Goal: Use online tool/utility: Use online tool/utility

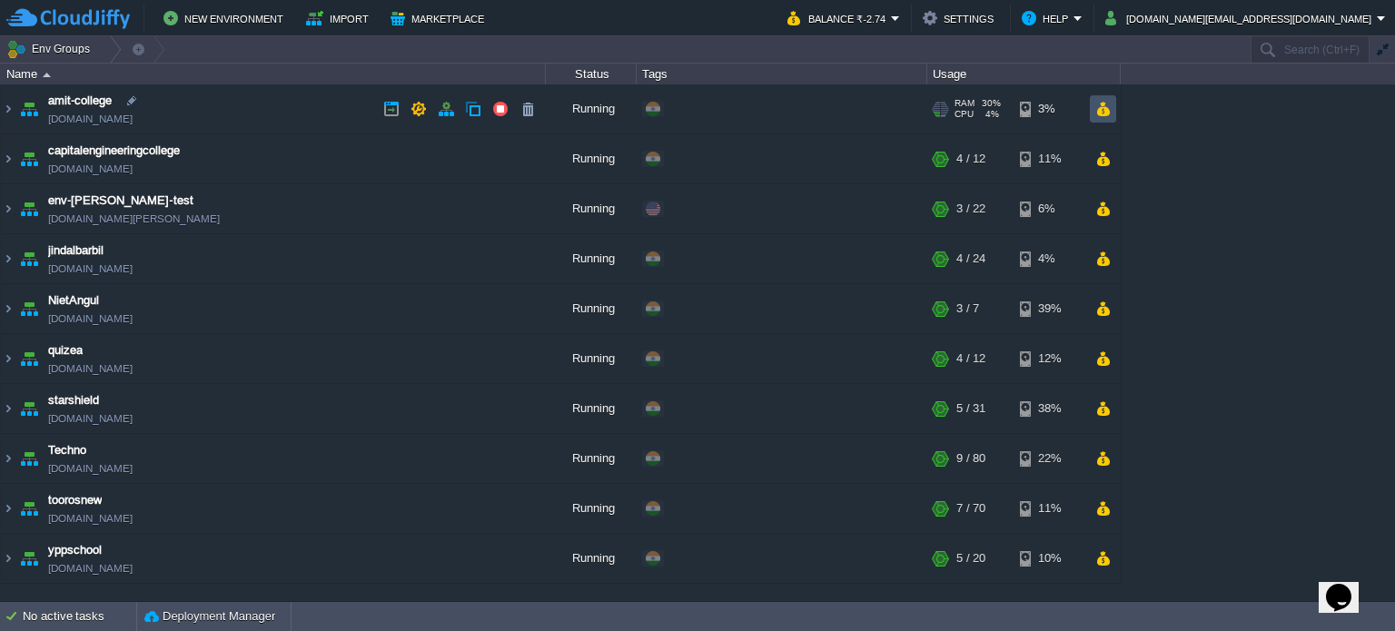
click at [1102, 110] on button "button" at bounding box center [1103, 109] width 15 height 16
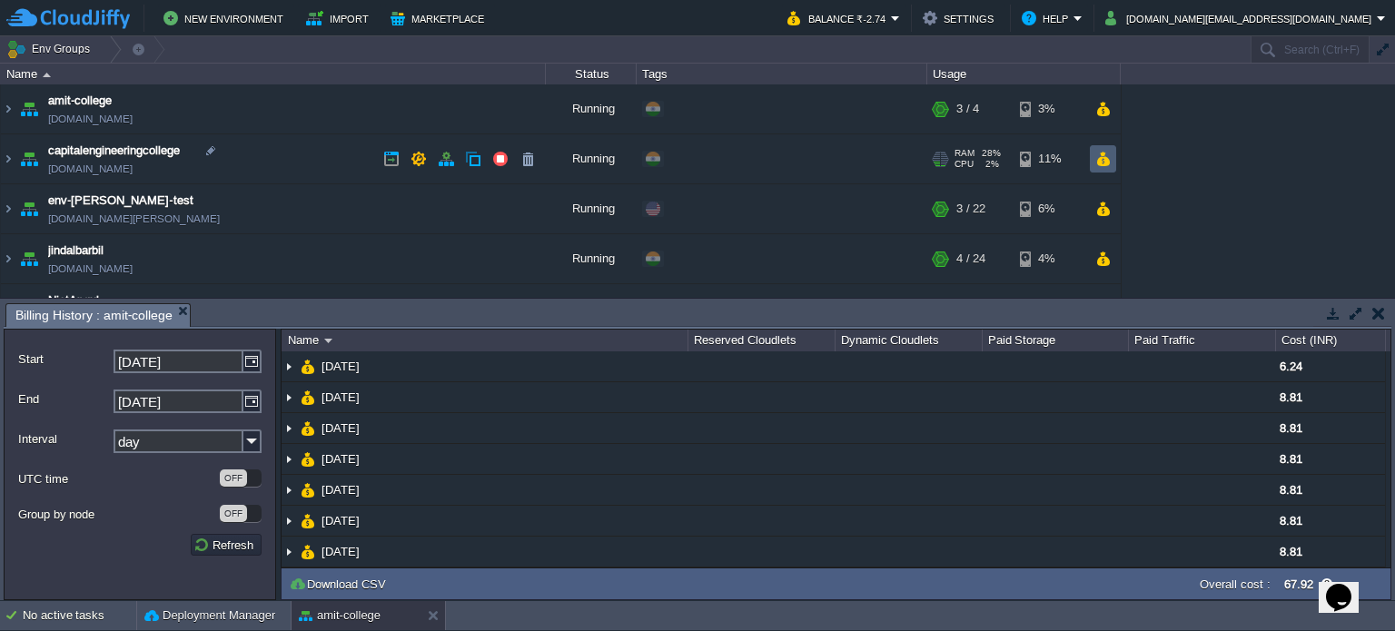
click at [1106, 155] on button "button" at bounding box center [1103, 159] width 15 height 16
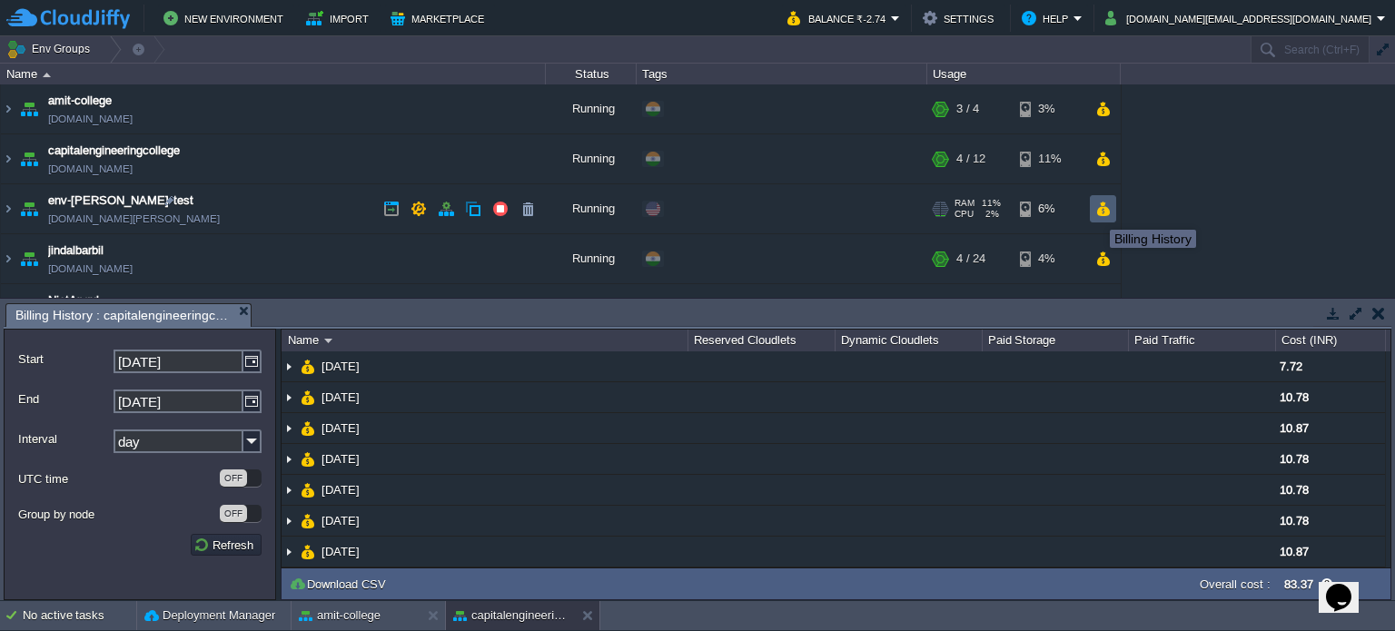
click at [1096, 212] on button "button" at bounding box center [1103, 209] width 15 height 16
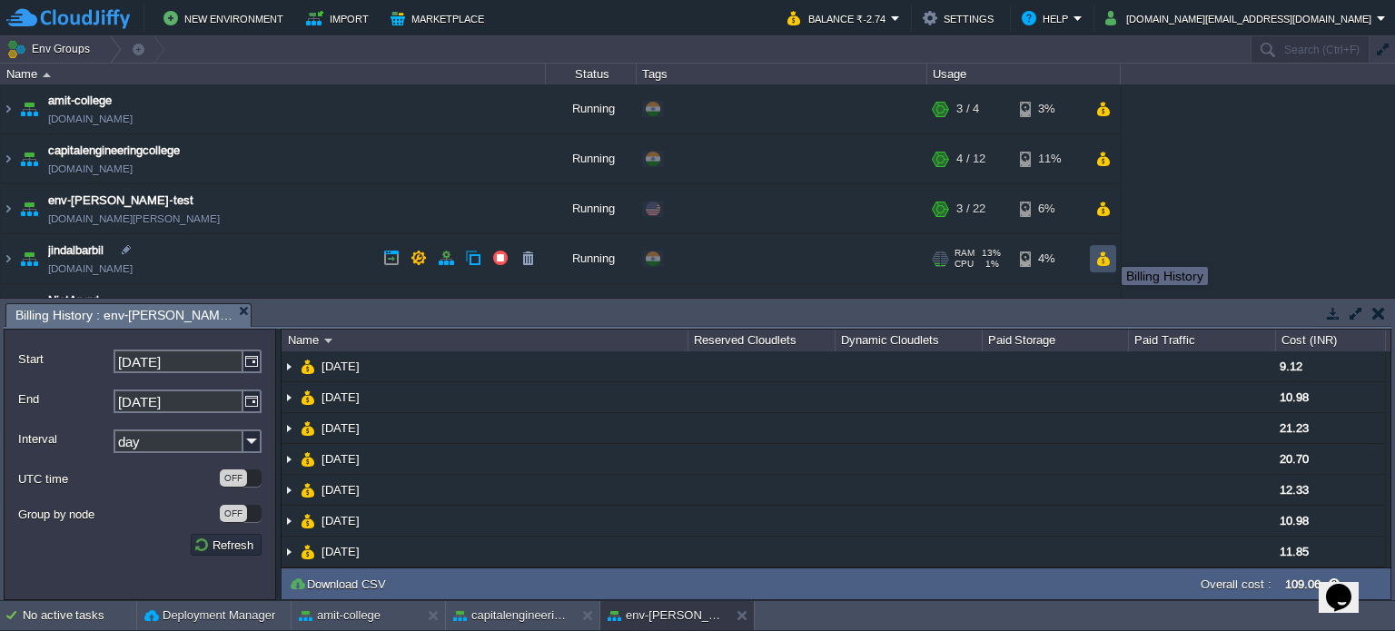
click at [1096, 253] on button "button" at bounding box center [1103, 259] width 15 height 16
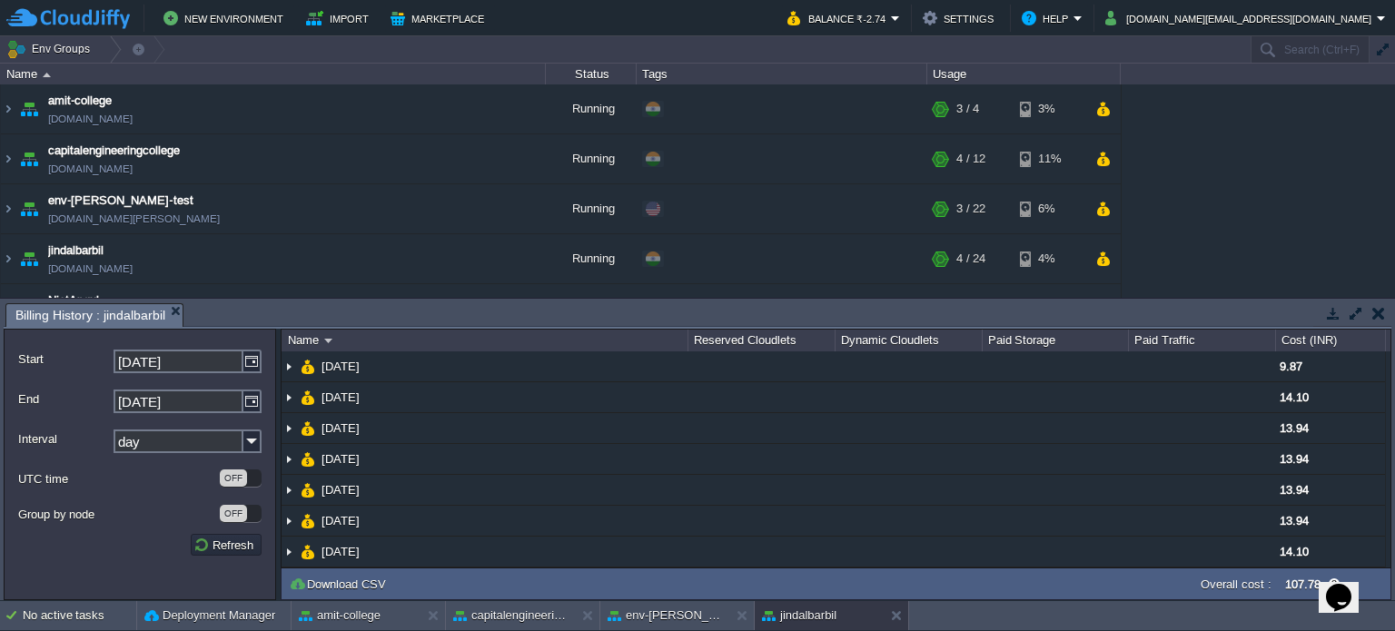
scroll to position [91, 0]
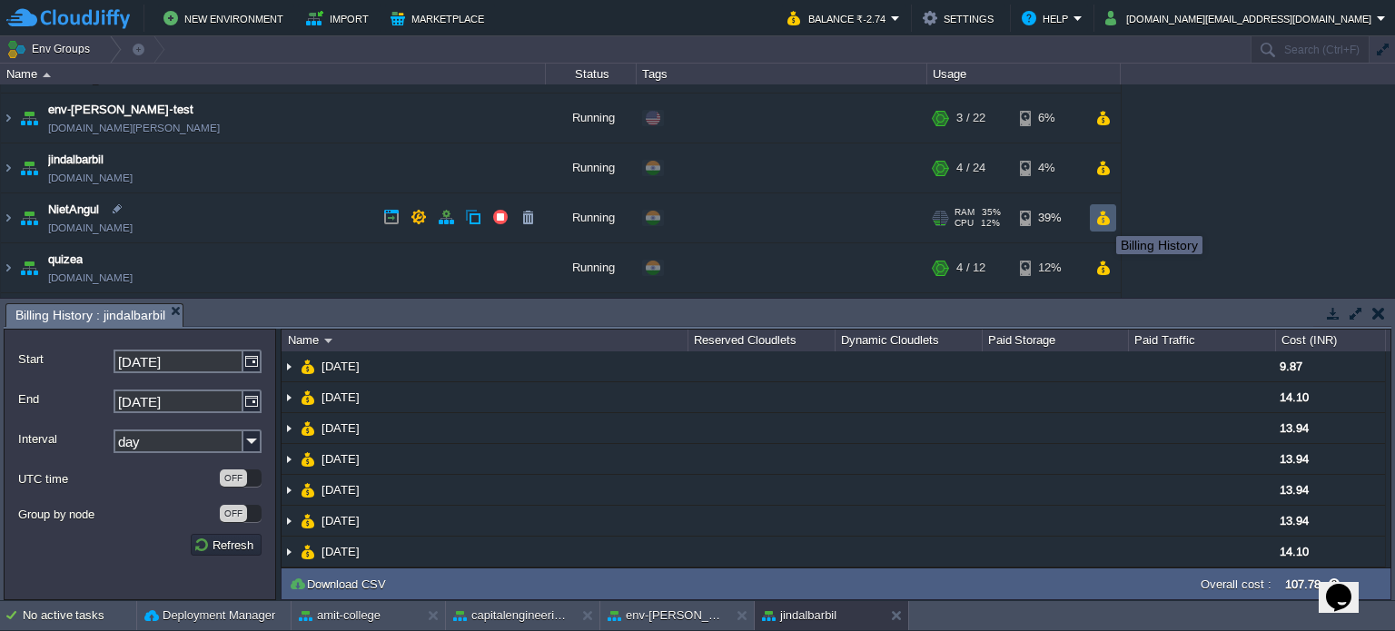
click at [1104, 219] on button "button" at bounding box center [1103, 218] width 15 height 16
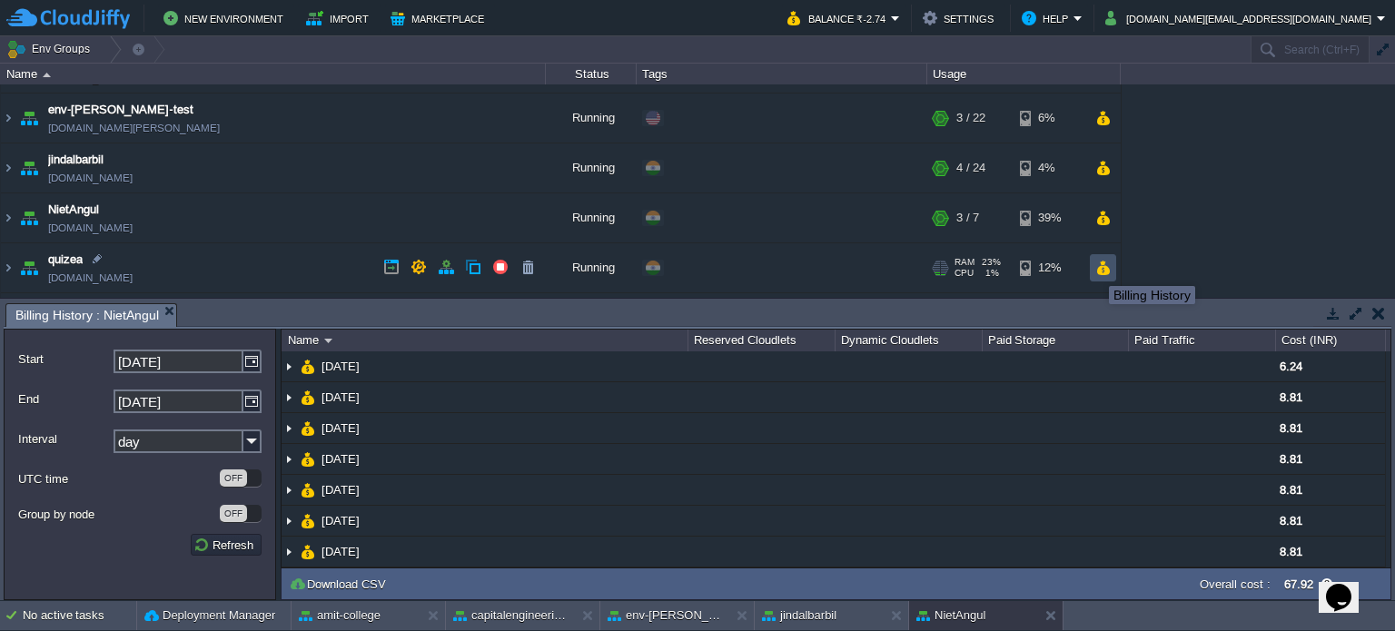
click at [1101, 267] on button "button" at bounding box center [1103, 268] width 15 height 16
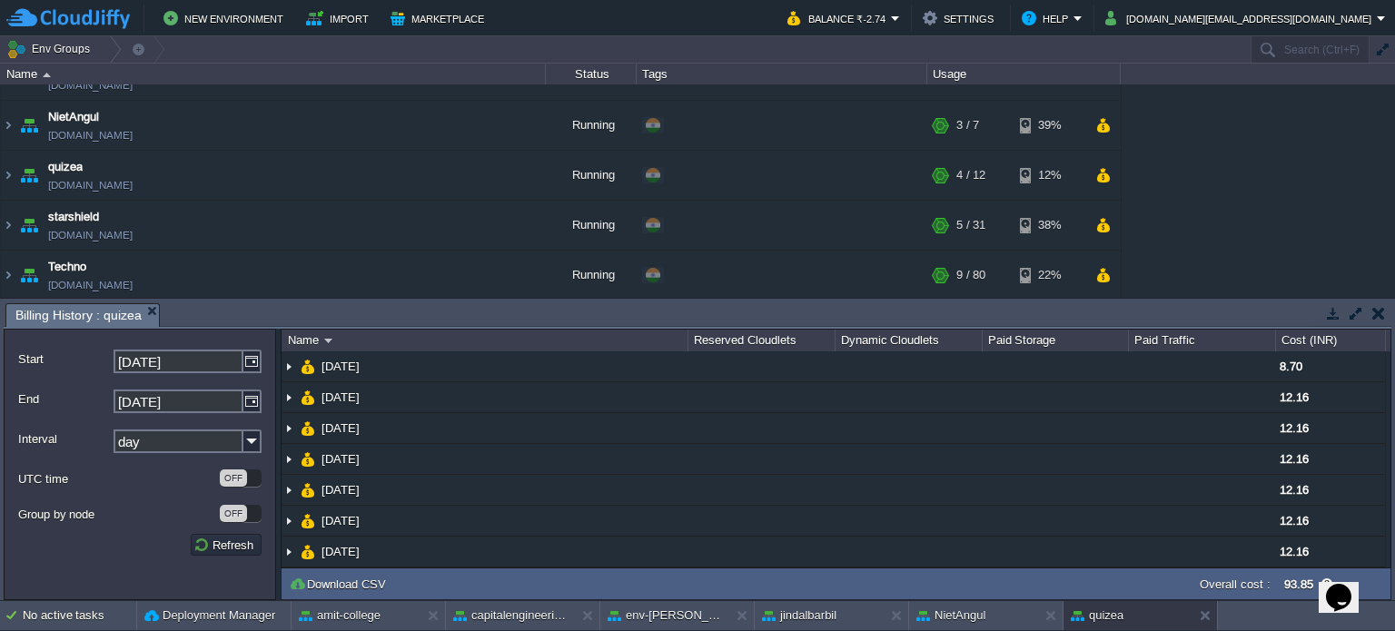
scroll to position [273, 0]
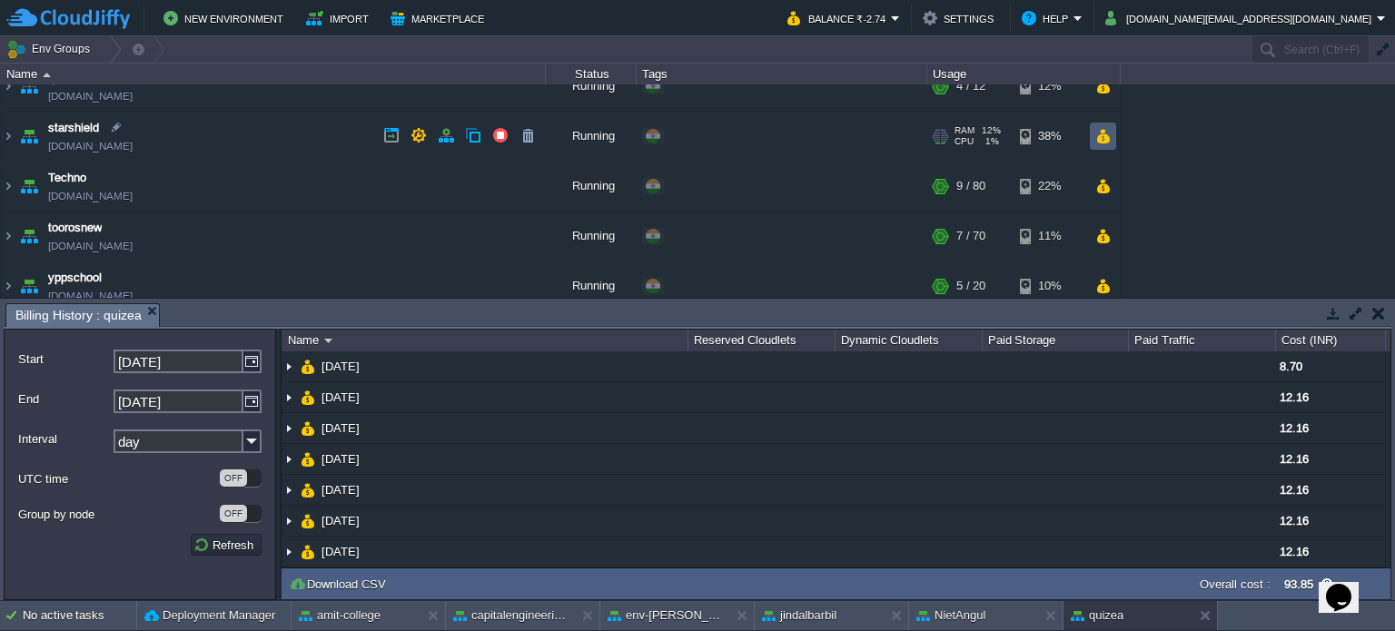
click at [1109, 133] on button "button" at bounding box center [1103, 136] width 15 height 16
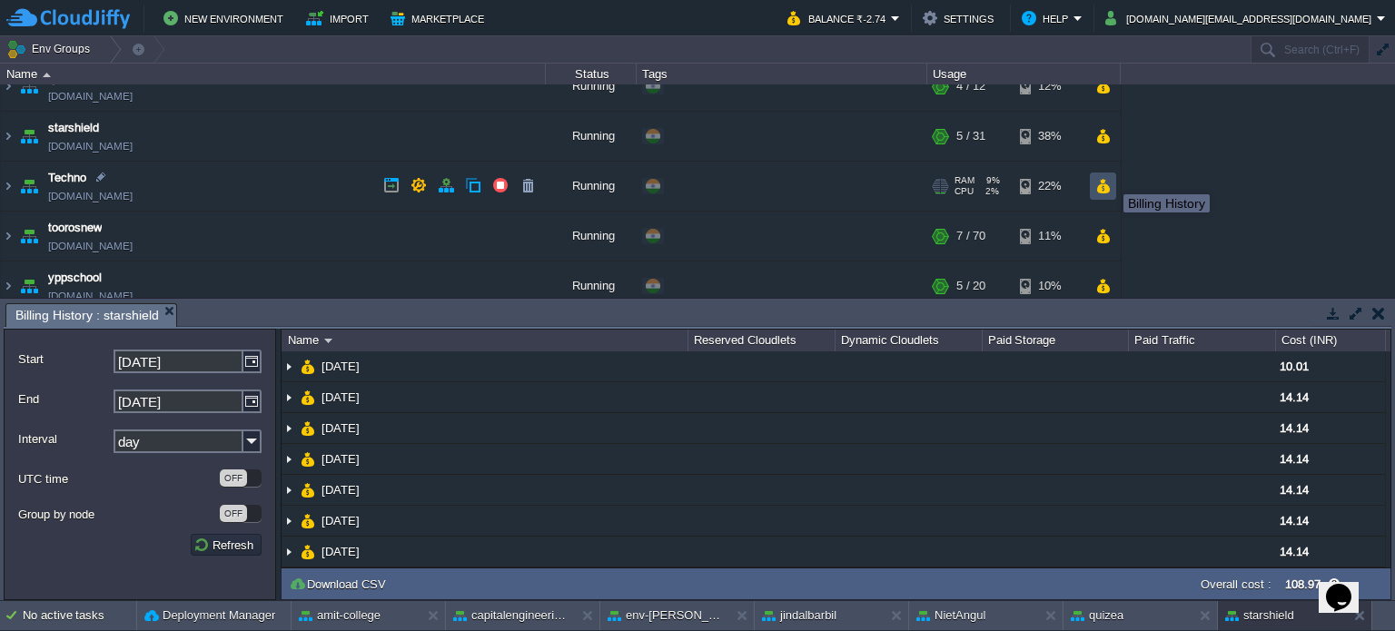
click at [1105, 184] on button "button" at bounding box center [1103, 186] width 15 height 16
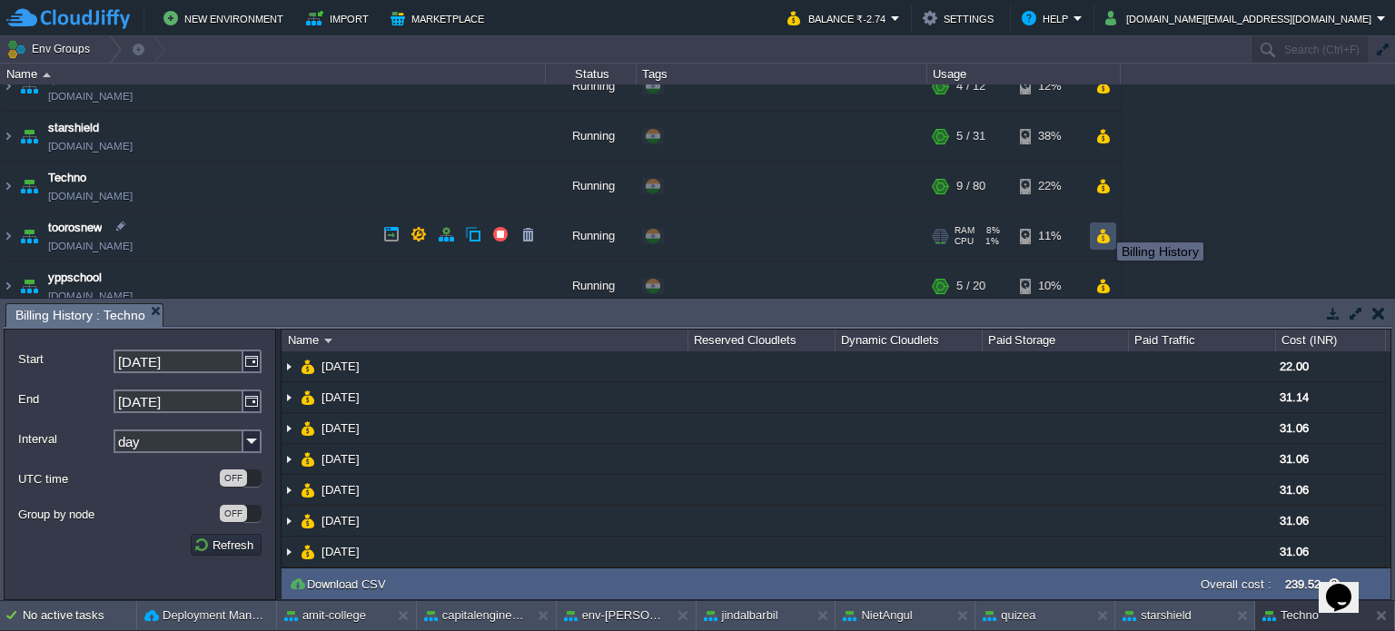
click at [1104, 239] on button "button" at bounding box center [1103, 236] width 15 height 16
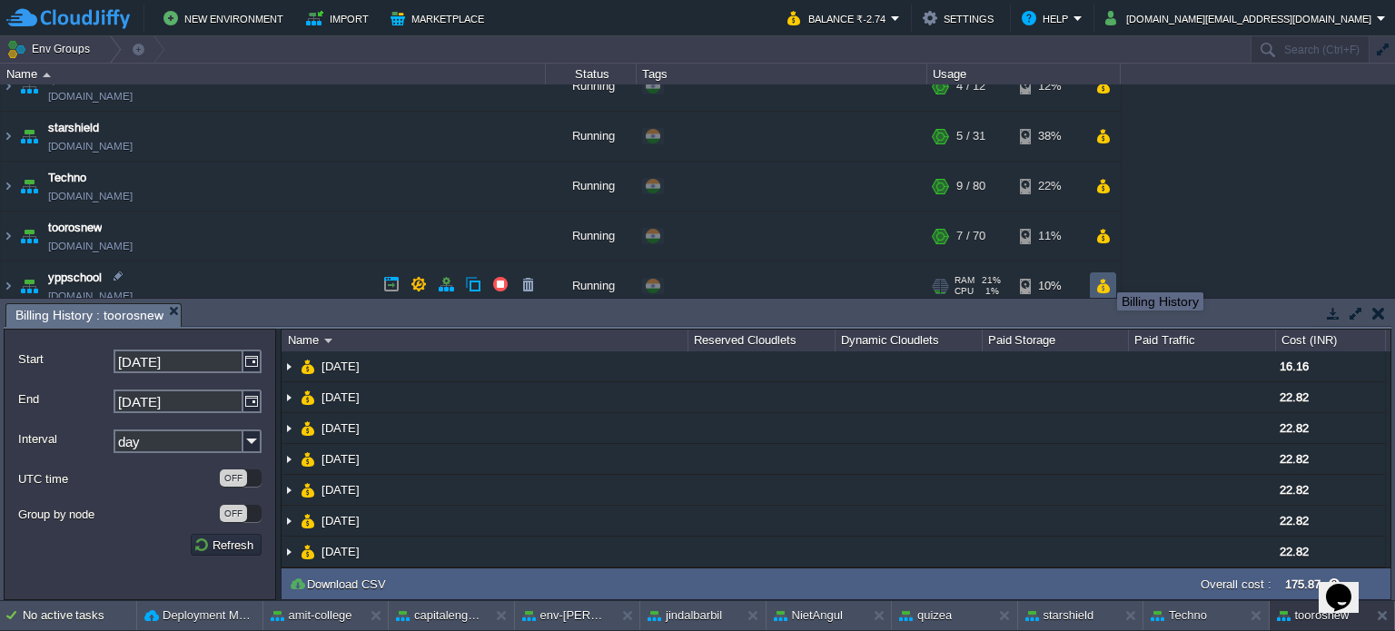
click at [1104, 280] on button "button" at bounding box center [1103, 286] width 15 height 16
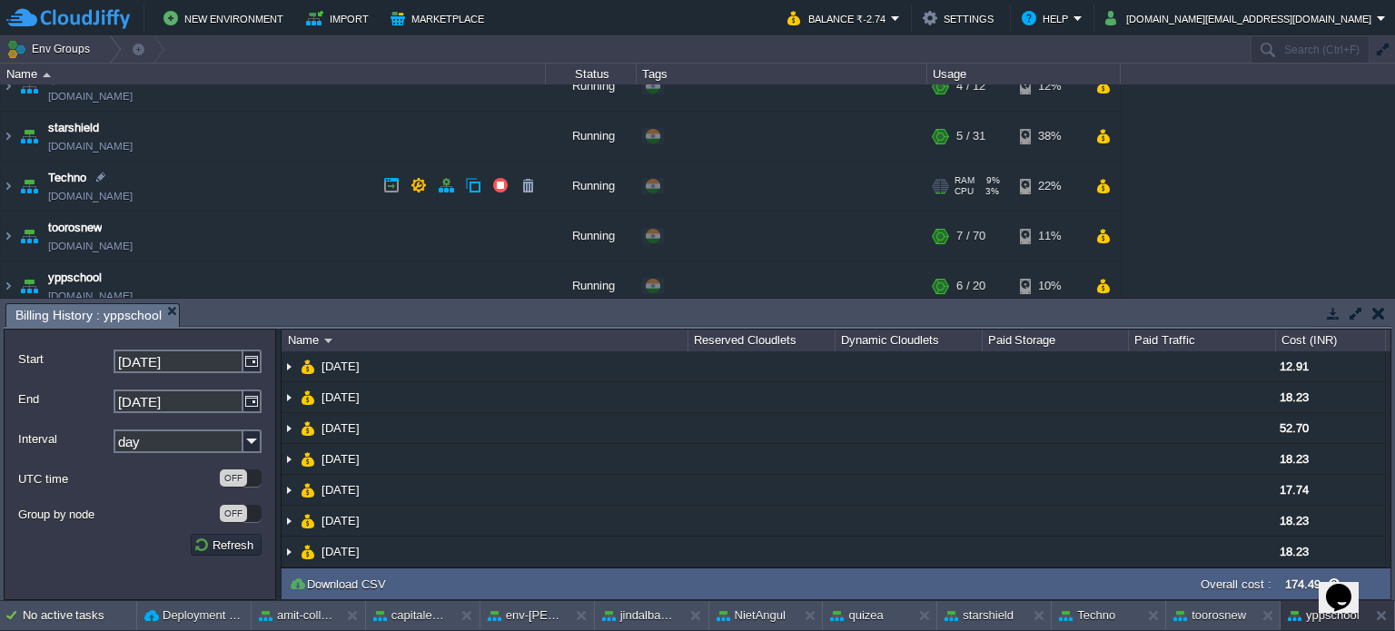
click at [1112, 183] on td at bounding box center [1103, 186] width 26 height 27
click at [442, 183] on button "button" at bounding box center [446, 185] width 16 height 16
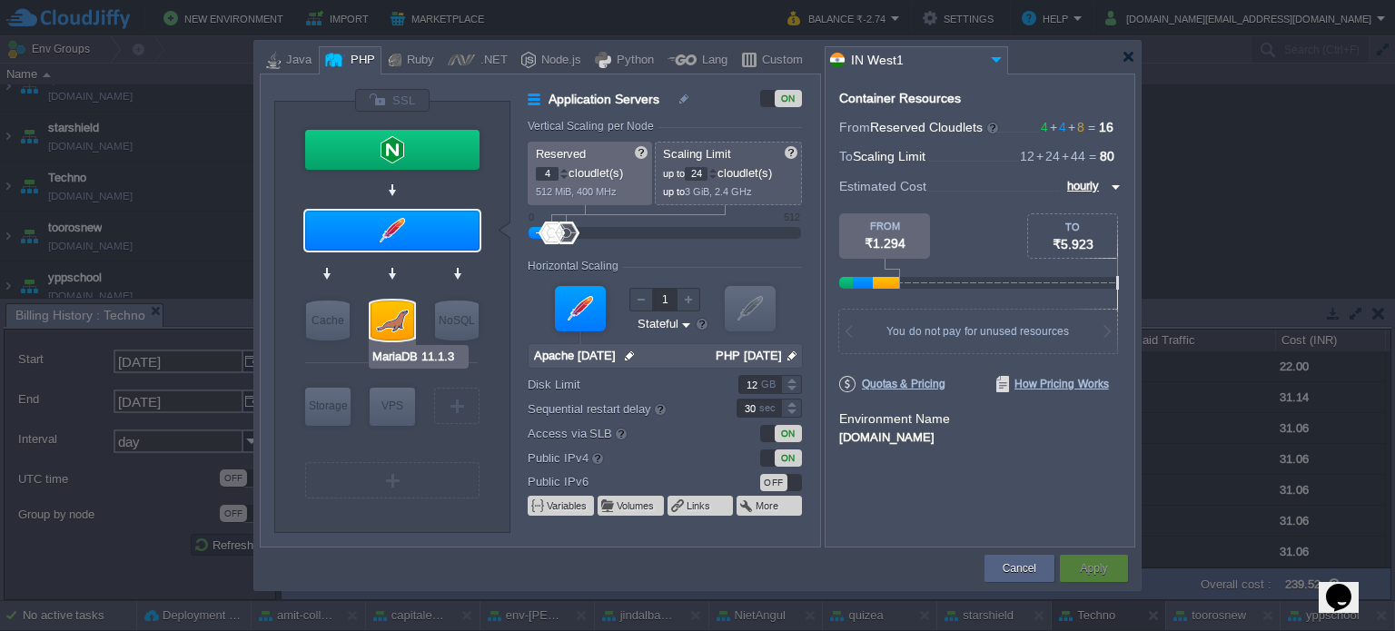
click at [402, 317] on div at bounding box center [393, 321] width 44 height 40
type input "SQL Databases"
type input "8"
type input "44"
type input "MariaDB 11.1.3"
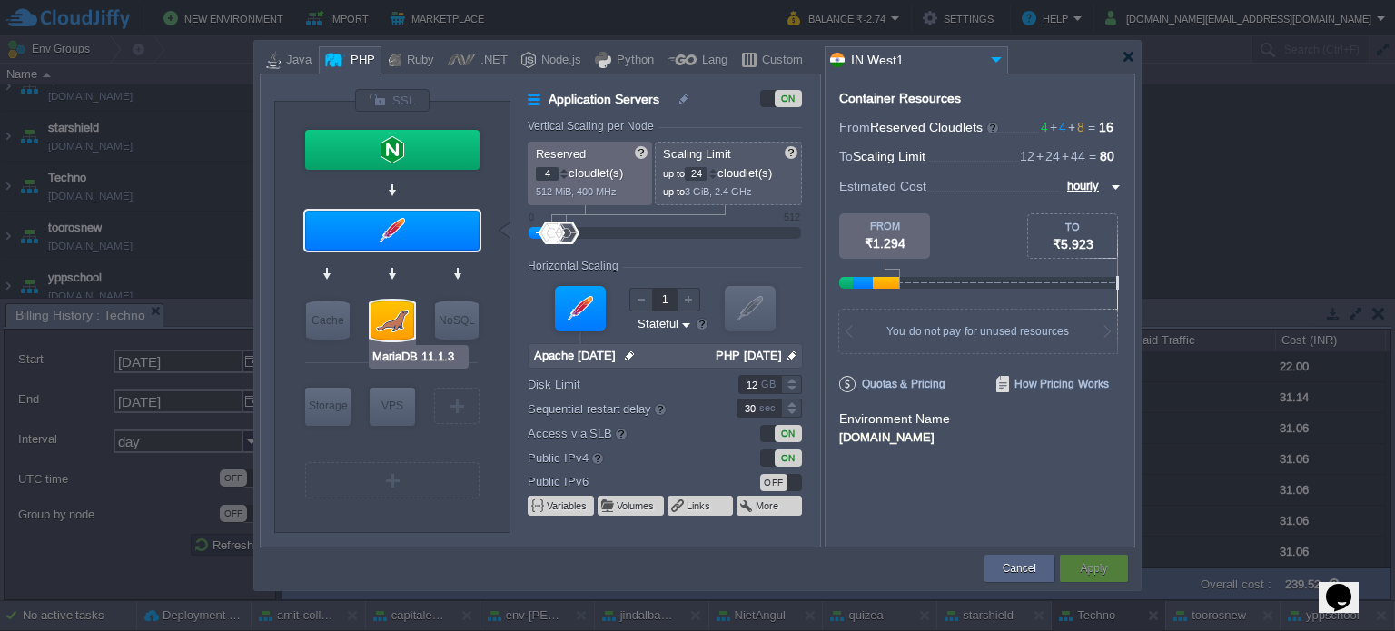
type input "null"
type input "11.1.3"
type input "Stateless"
type input "10"
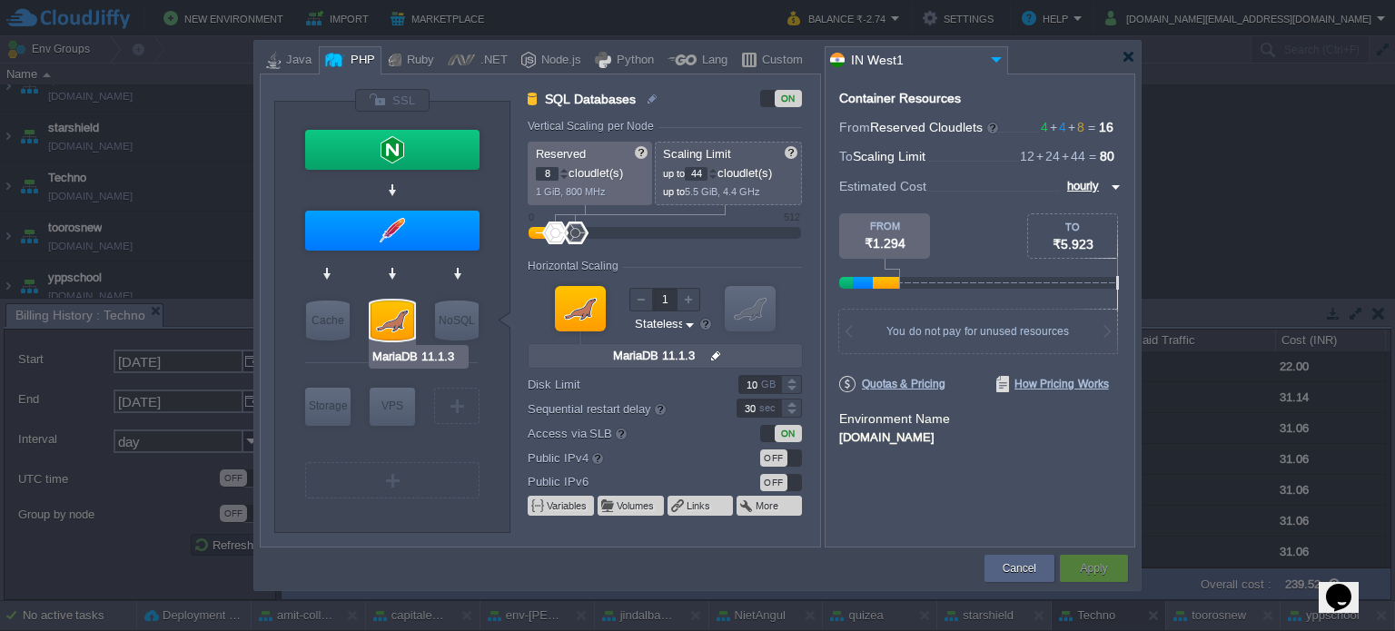
type input "Redis 7.2.4"
click at [561, 178] on div at bounding box center [564, 177] width 9 height 6
type input "4"
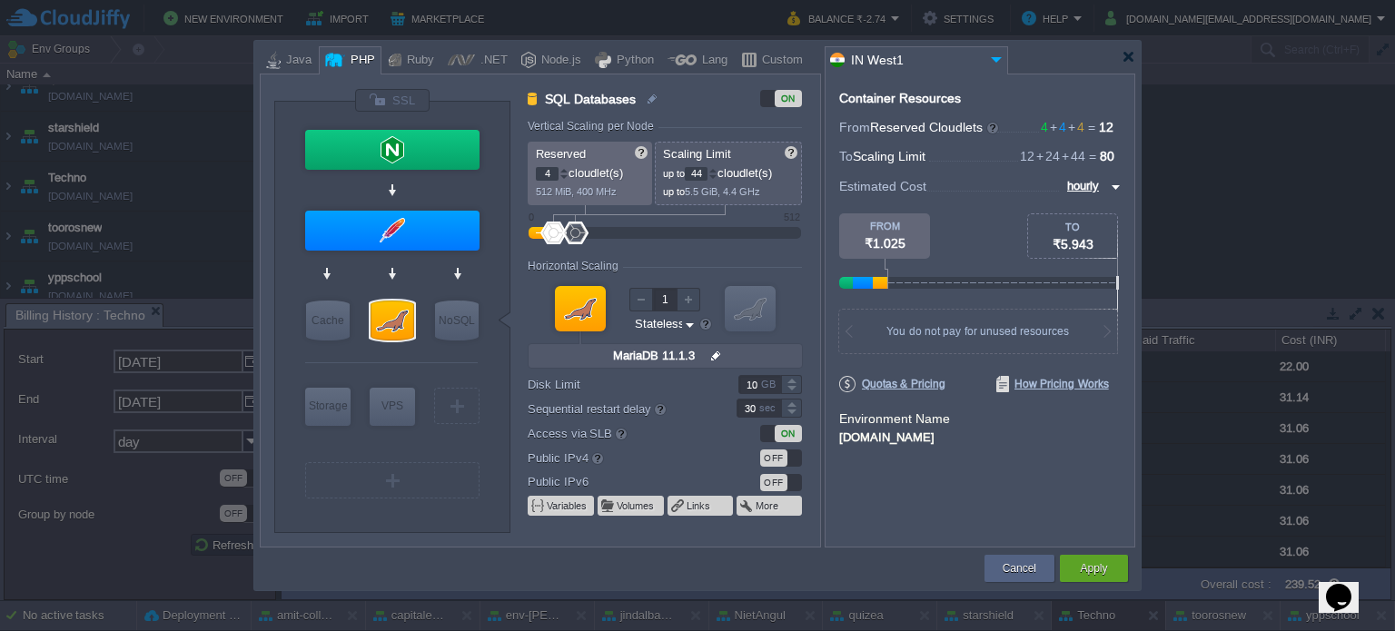
click at [561, 178] on div at bounding box center [564, 177] width 9 height 6
click at [716, 179] on div at bounding box center [713, 177] width 9 height 6
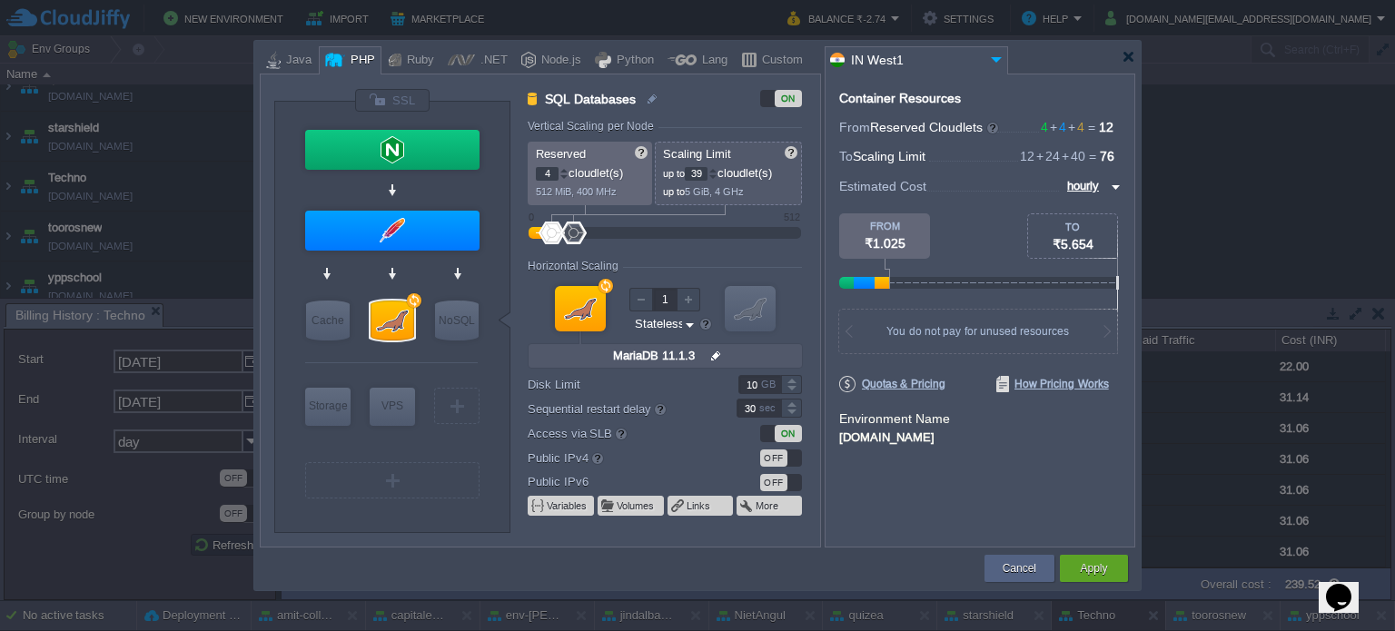
click at [716, 179] on div at bounding box center [713, 177] width 9 height 6
type input "36"
click at [716, 179] on div at bounding box center [713, 177] width 9 height 6
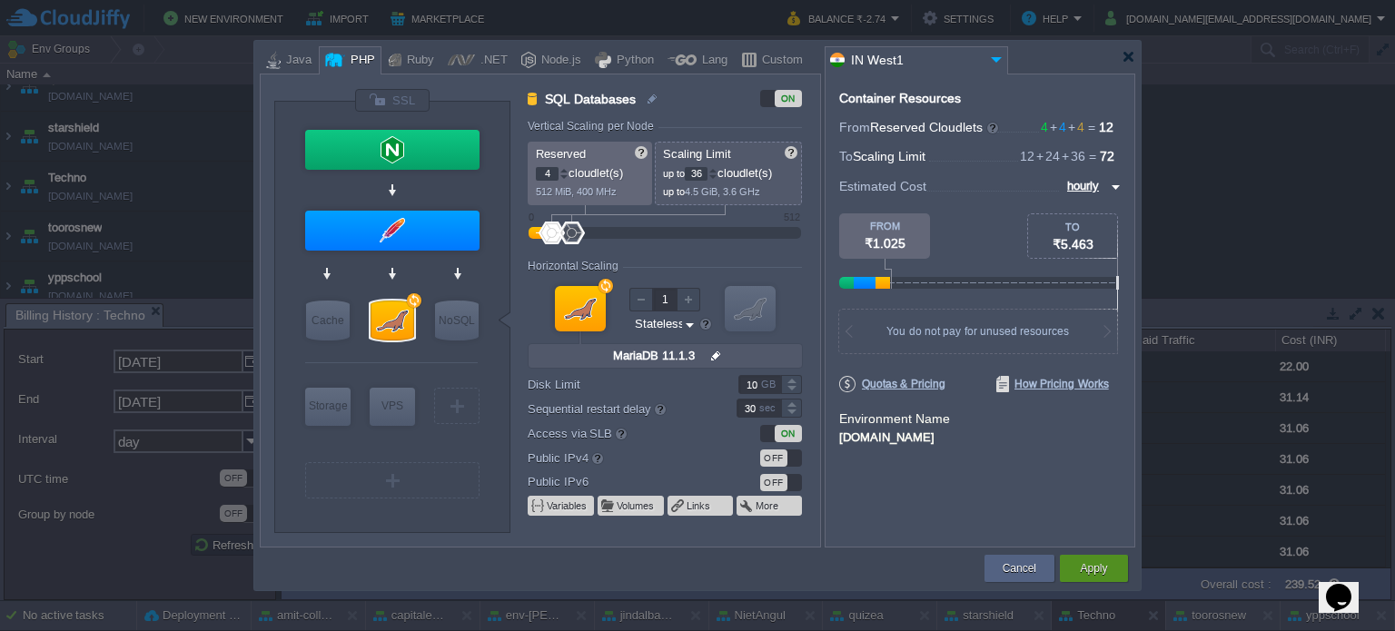
click at [1086, 560] on button "Apply" at bounding box center [1093, 569] width 27 height 18
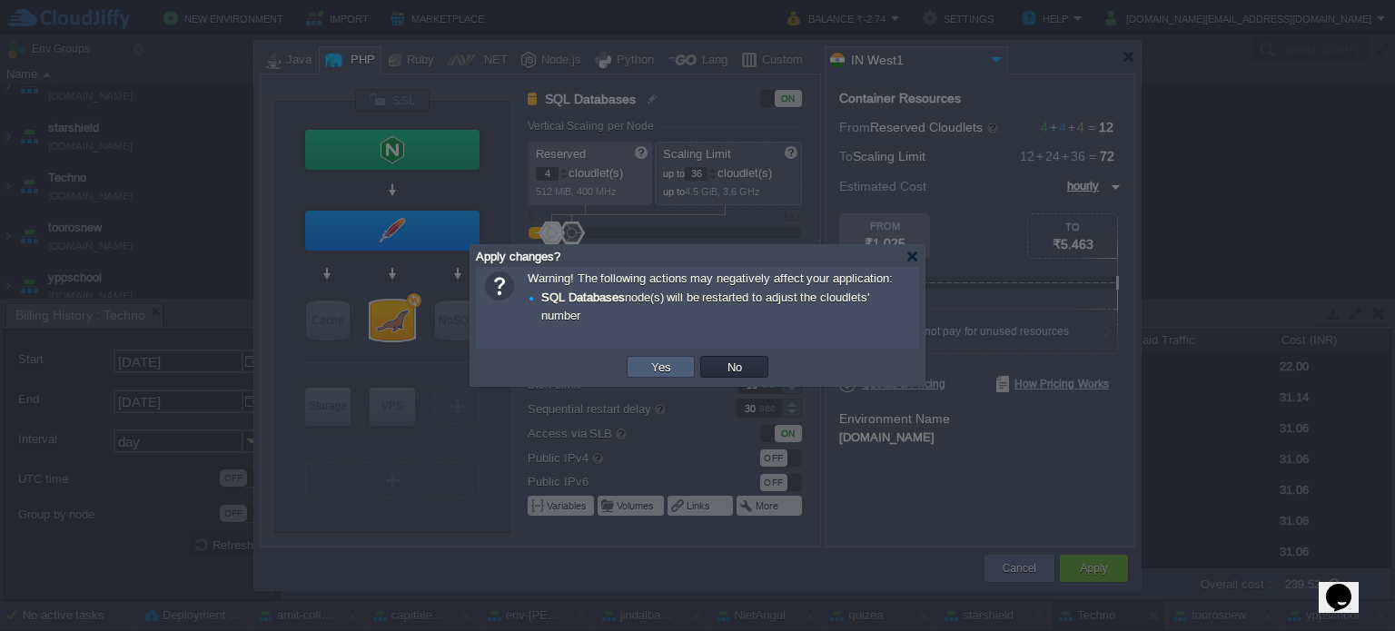
click at [667, 365] on button "Yes" at bounding box center [661, 367] width 31 height 16
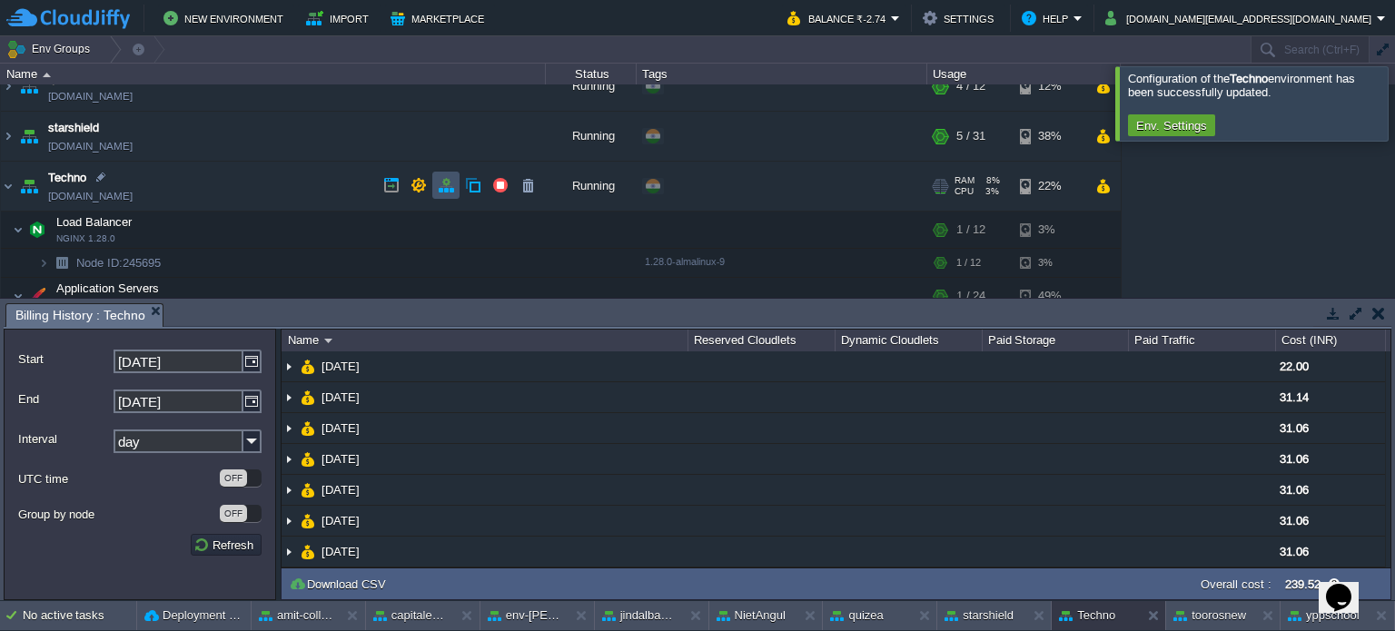
click at [444, 184] on button "button" at bounding box center [446, 185] width 16 height 16
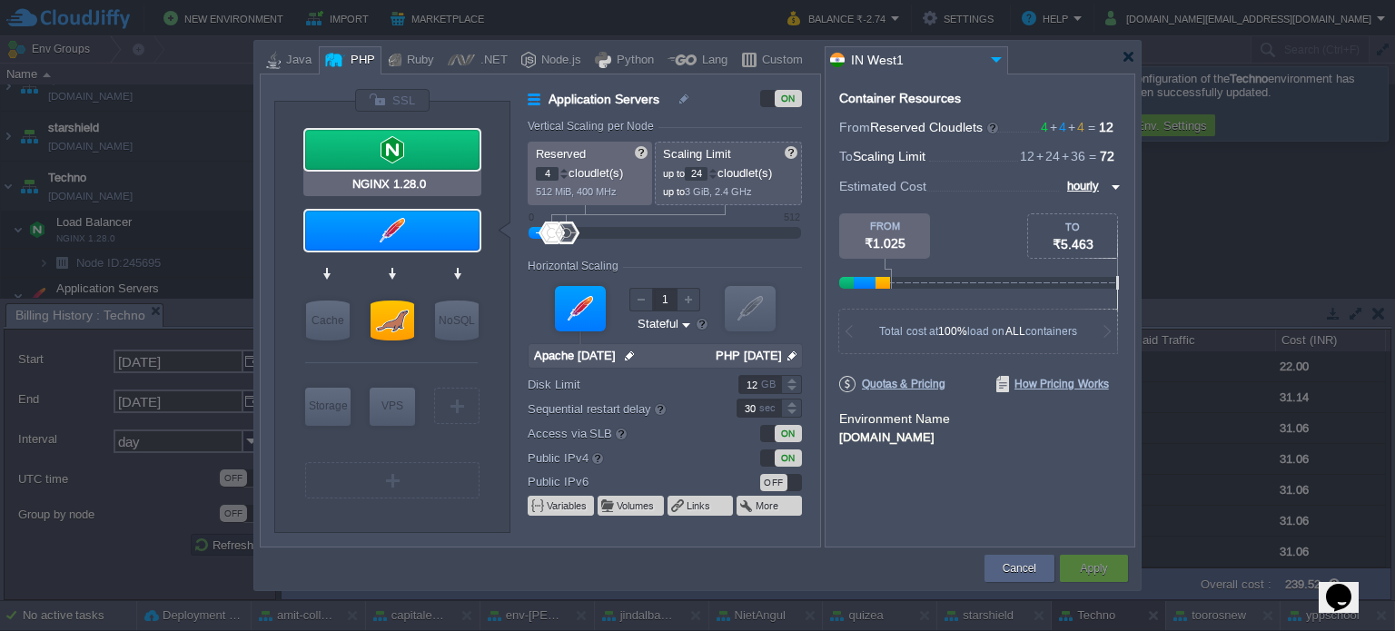
type input "Apache [DATE]"
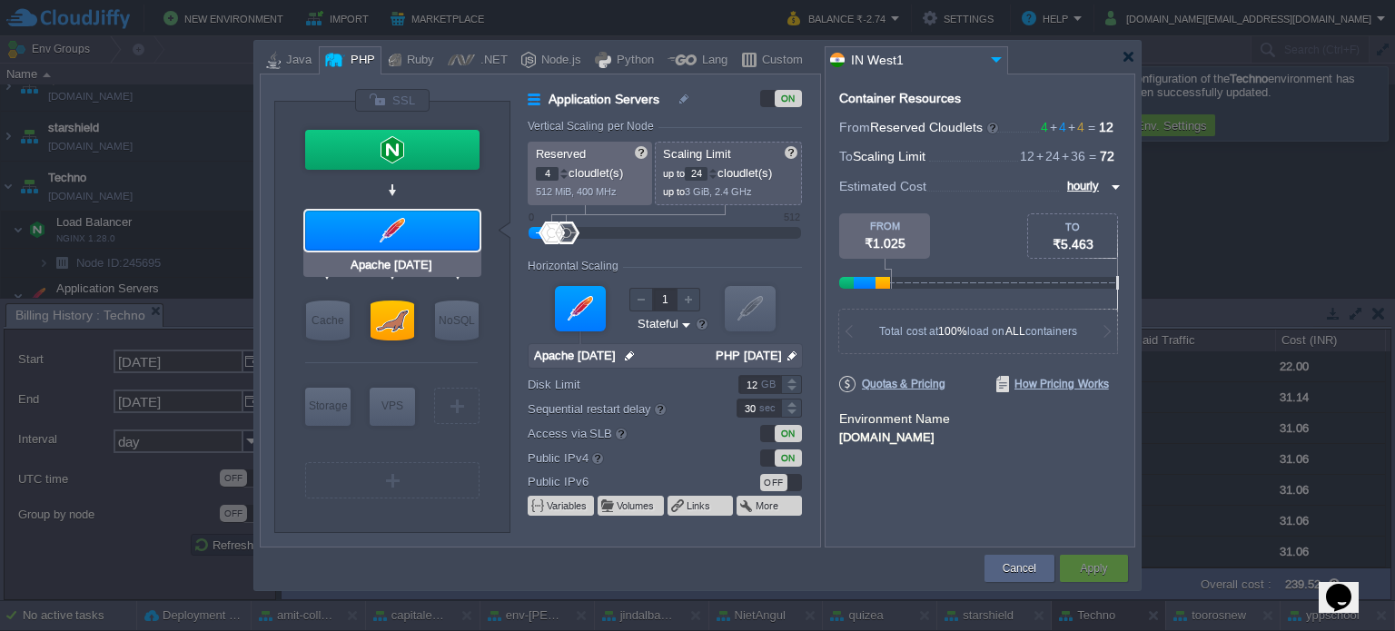
click at [382, 241] on div at bounding box center [392, 231] width 174 height 40
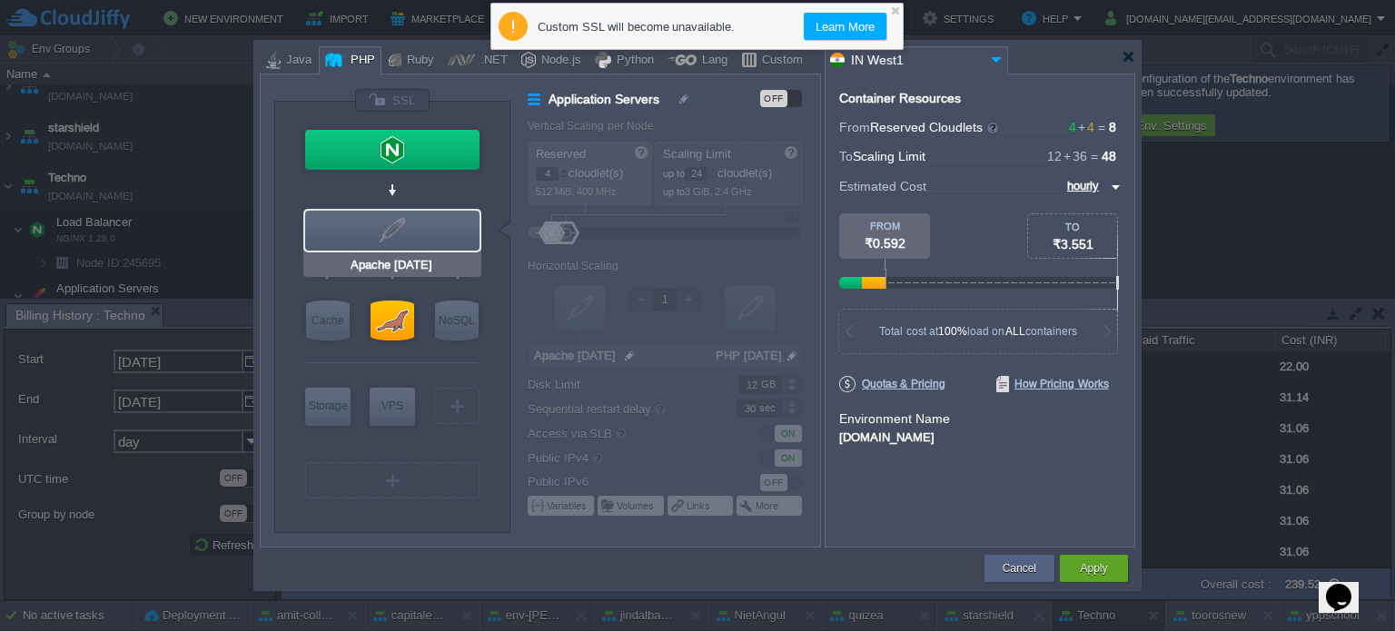
click at [392, 232] on div at bounding box center [392, 231] width 174 height 40
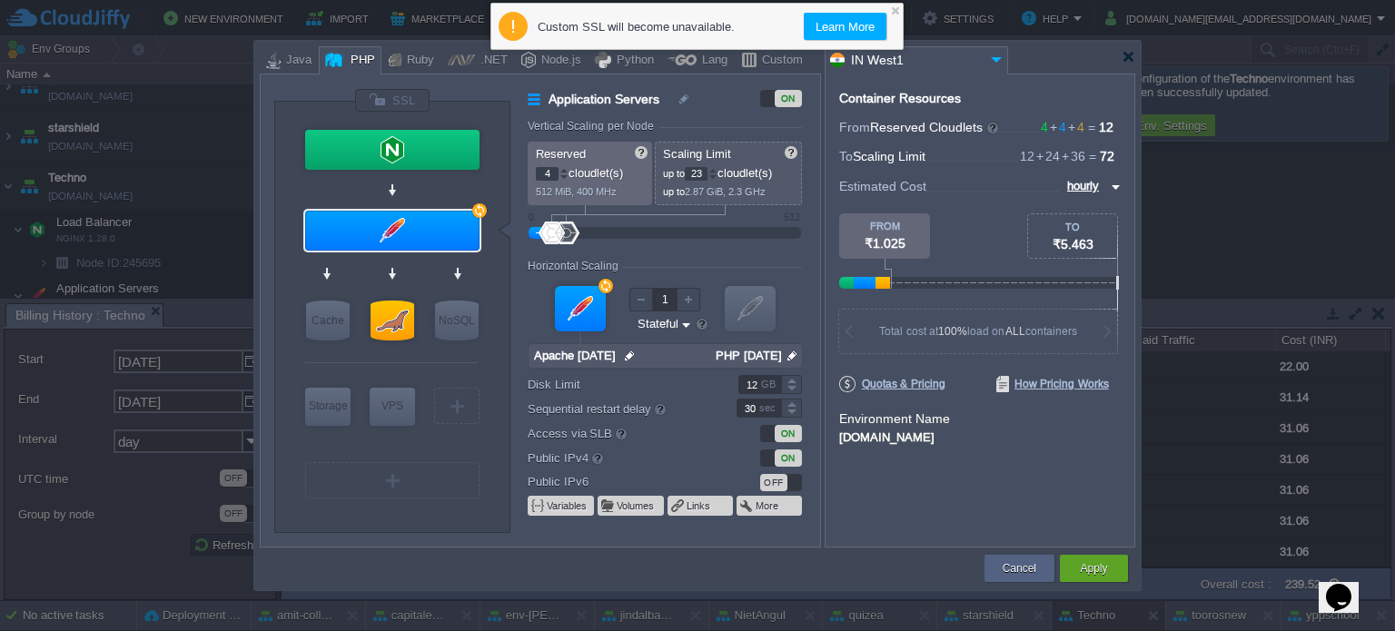
click at [716, 174] on div at bounding box center [713, 177] width 9 height 6
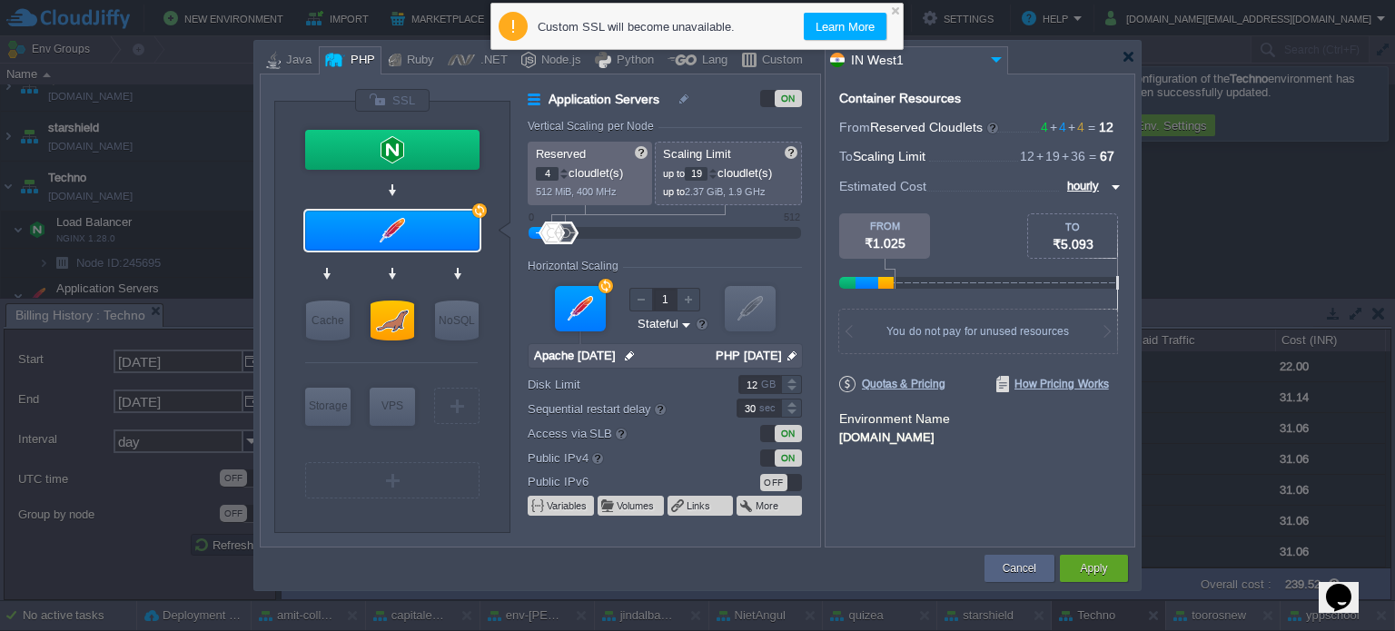
type input "18"
click at [716, 174] on div at bounding box center [713, 177] width 9 height 6
type input "MariaDB 11.1.3"
click at [396, 315] on div at bounding box center [393, 321] width 44 height 40
type input "SQL Databases"
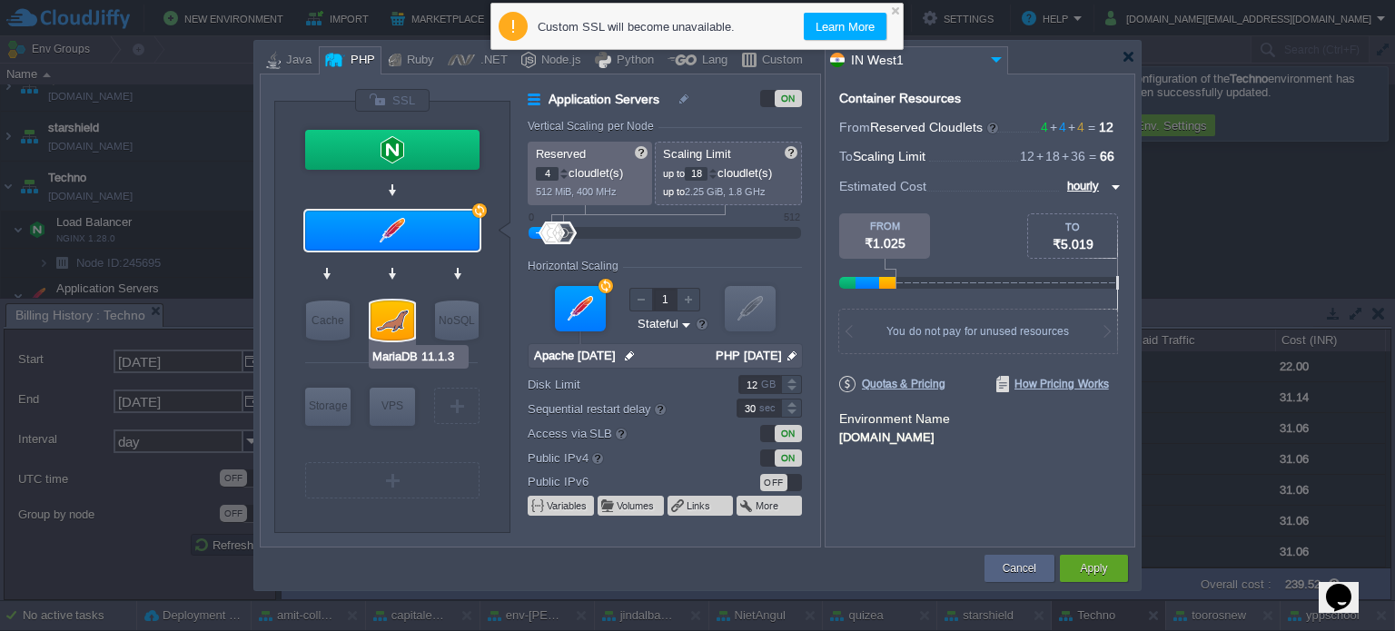
type input "36"
type input "MariaDB 11.1.3"
type input "null"
type input "11.1.3"
type input "Stateless"
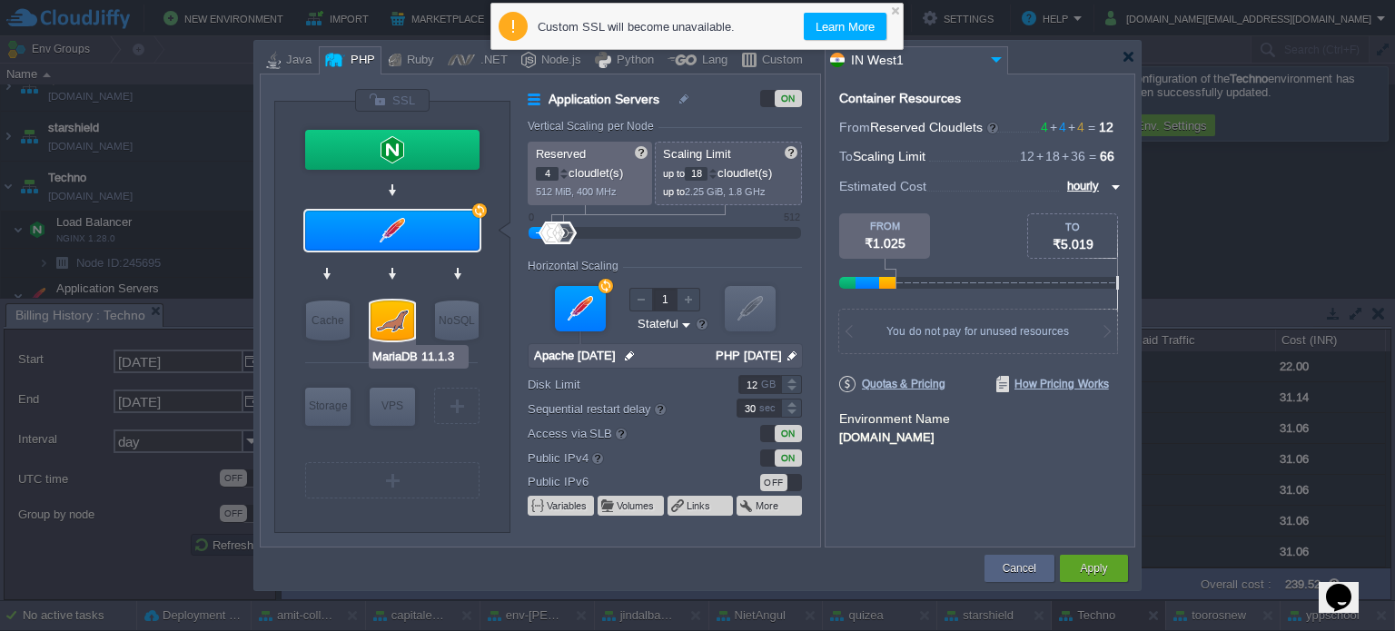
type input "10"
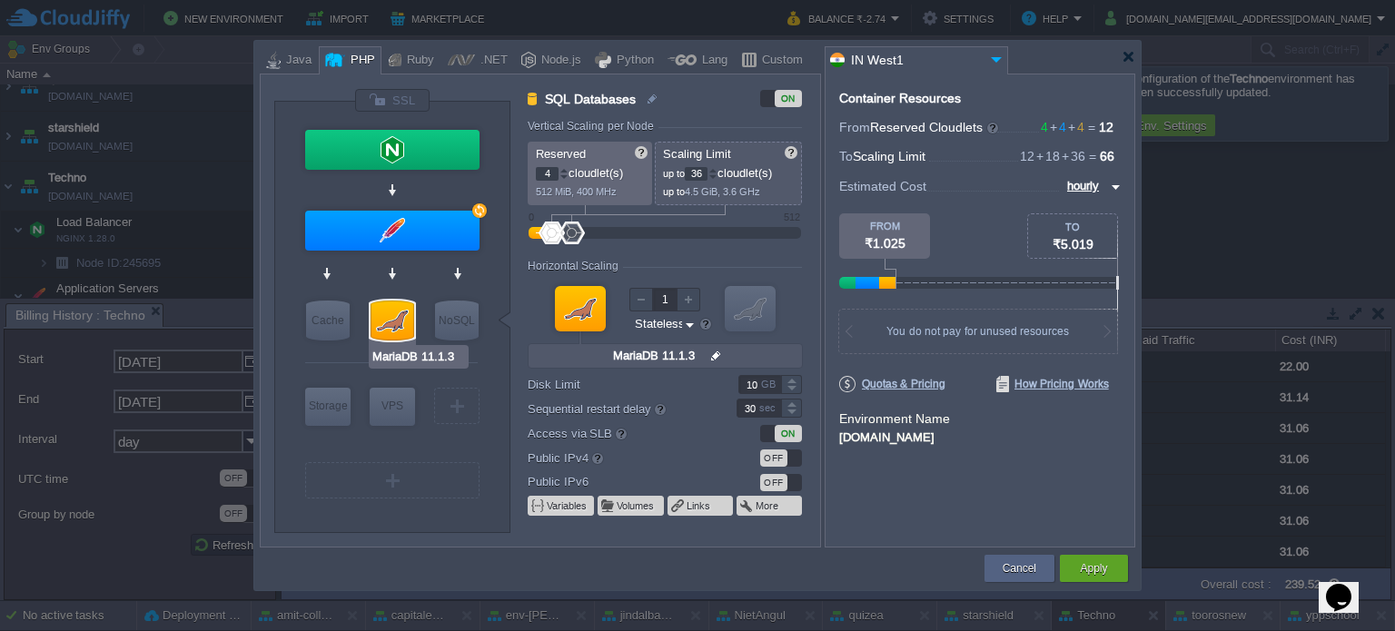
type input "Apache [DATE]"
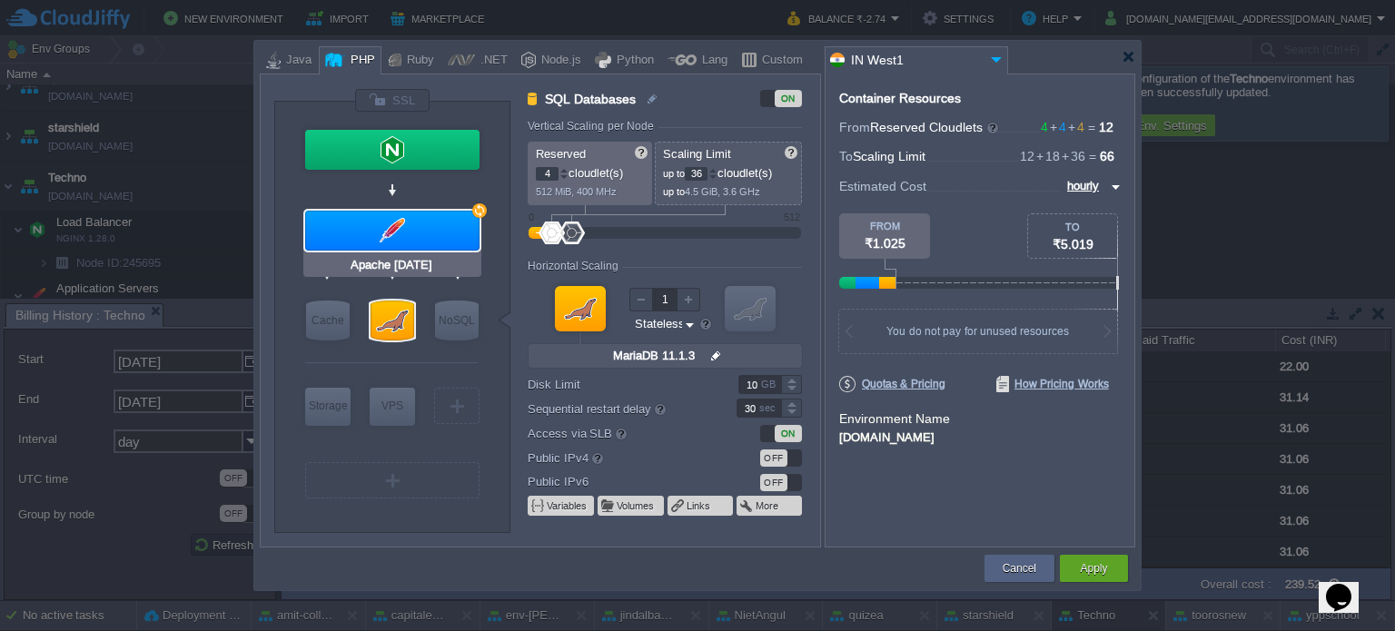
click at [412, 239] on div at bounding box center [392, 231] width 174 height 40
type input "Application Servers"
type input "18"
type input "Apache [DATE]"
type input "null"
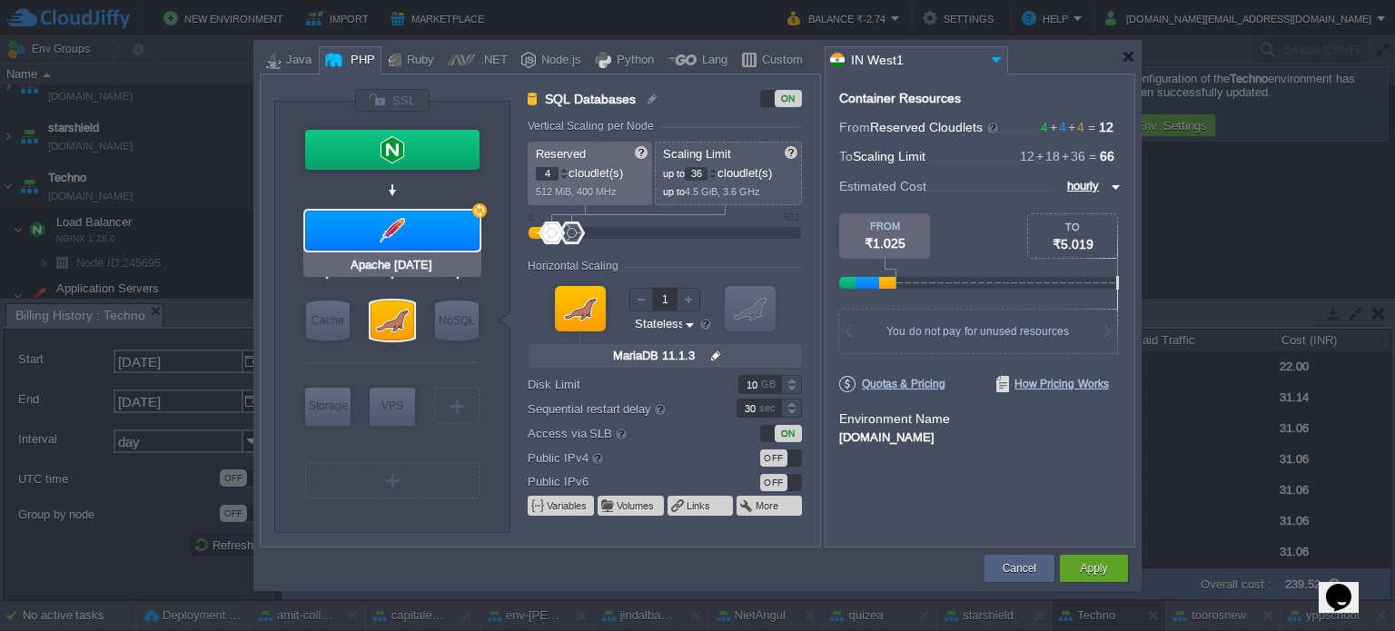
type input "PHP [DATE]"
type input "Stateful"
type input "12"
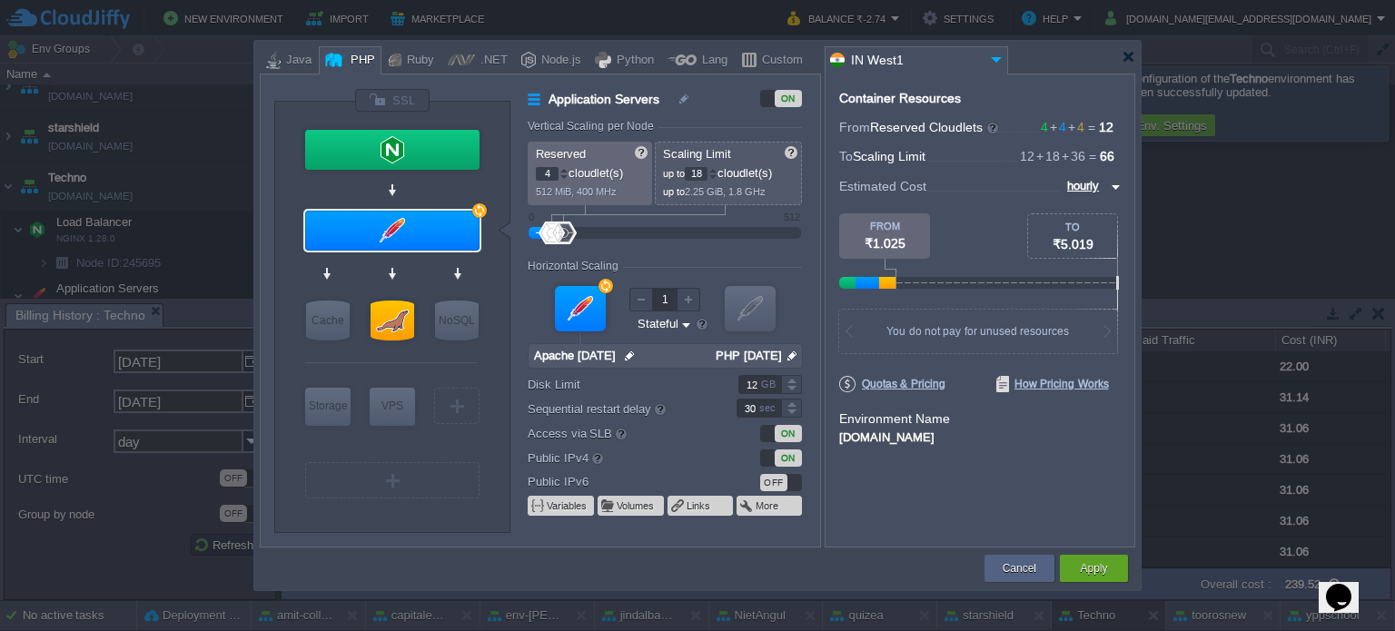
click at [563, 174] on div at bounding box center [564, 174] width 8 height 1
click at [563, 181] on p "512 MiB, 400 MHz" at bounding box center [591, 189] width 110 height 17
click at [563, 178] on div at bounding box center [564, 177] width 9 height 6
type input "2"
click at [563, 178] on div at bounding box center [564, 177] width 9 height 6
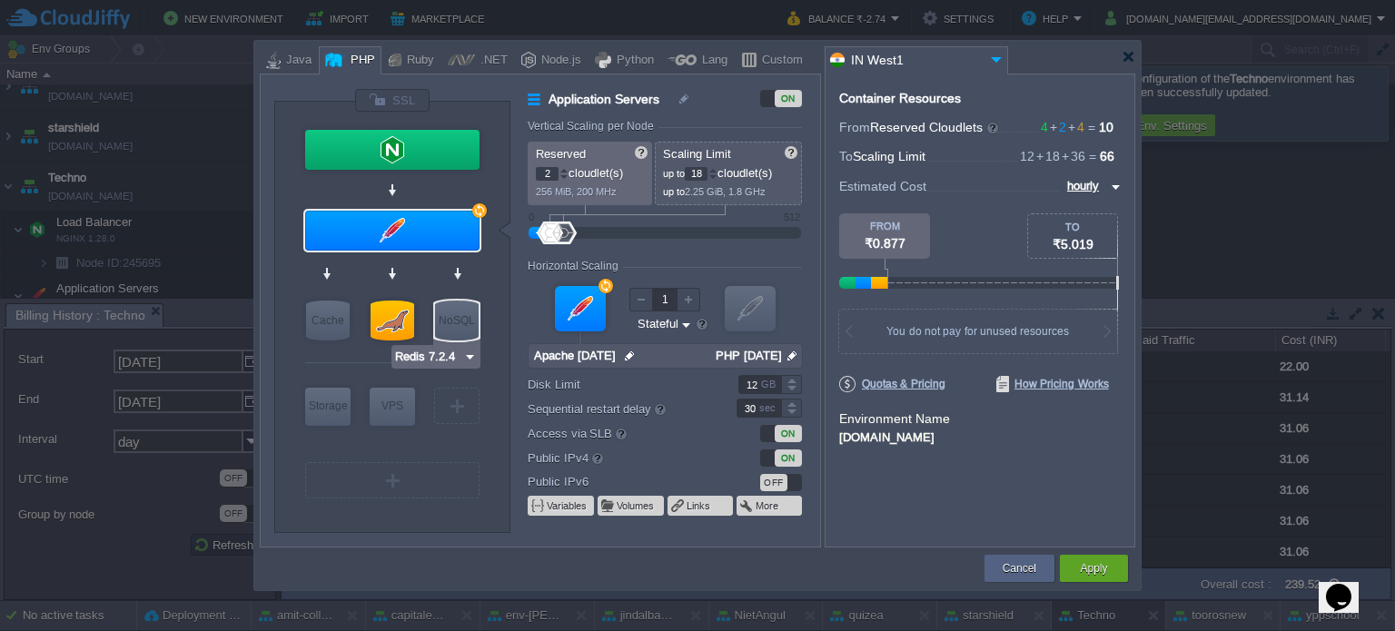
type input "MariaDB 11.1.3"
click at [393, 317] on div at bounding box center [393, 321] width 44 height 40
type input "SQL Databases"
type input "4"
type input "36"
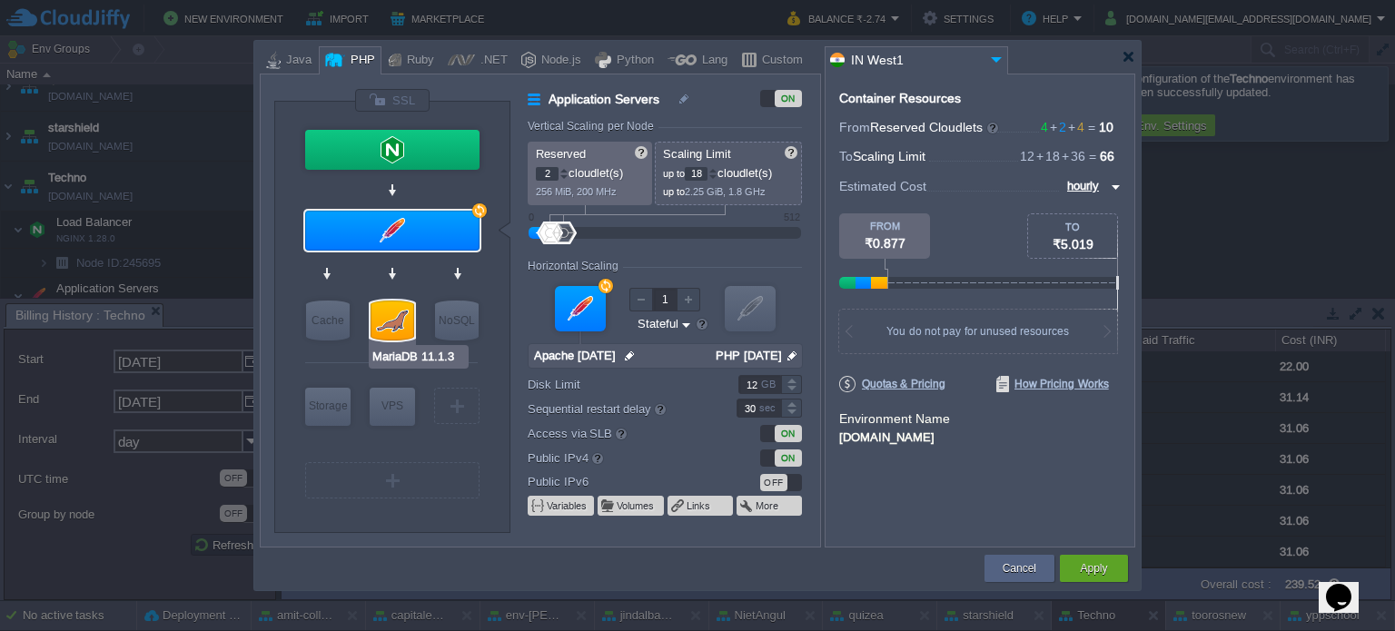
type input "MariaDB 11.1.3"
type input "null"
type input "11.1.3"
type input "Stateless"
type input "10"
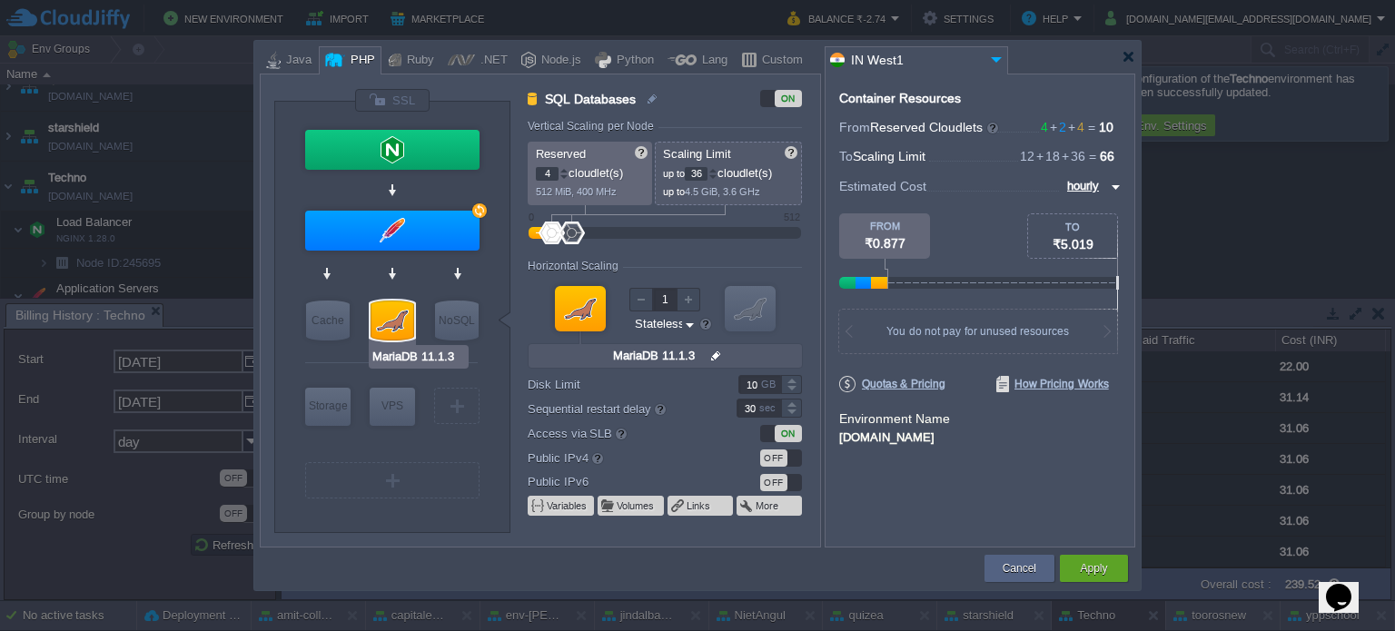
type input "Apache [DATE]"
click at [718, 179] on div at bounding box center [713, 177] width 9 height 6
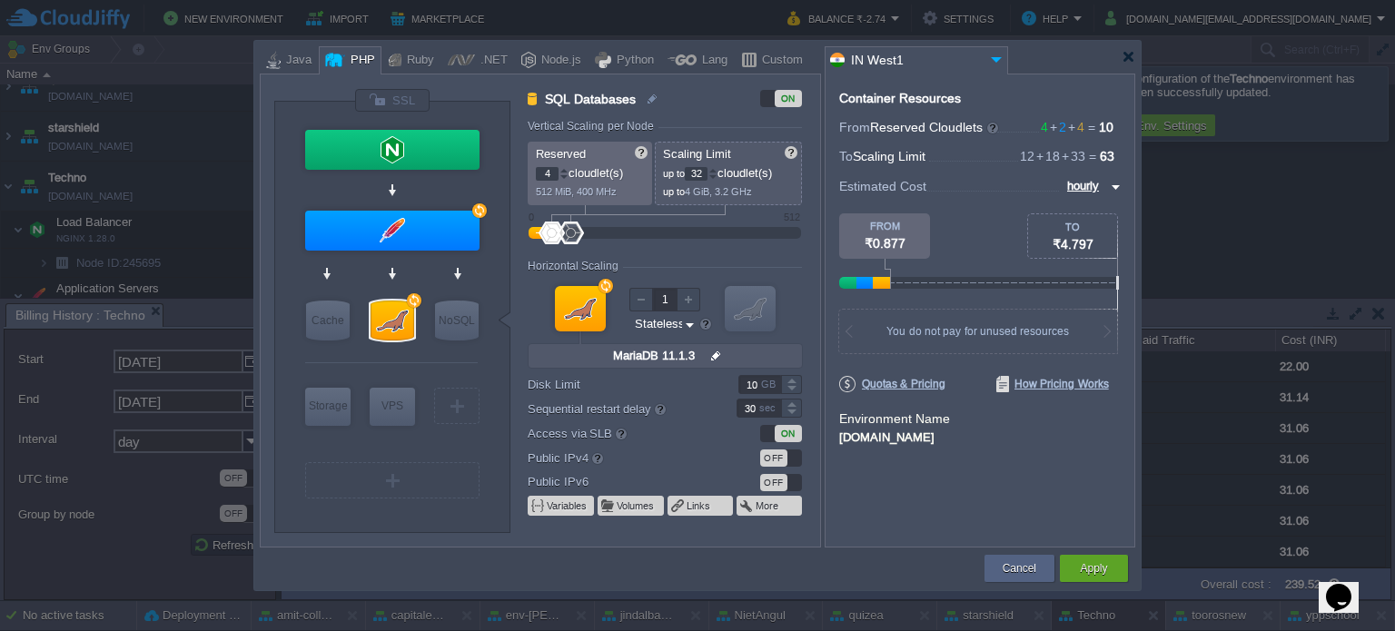
type input "31"
click at [718, 179] on div at bounding box center [713, 177] width 9 height 6
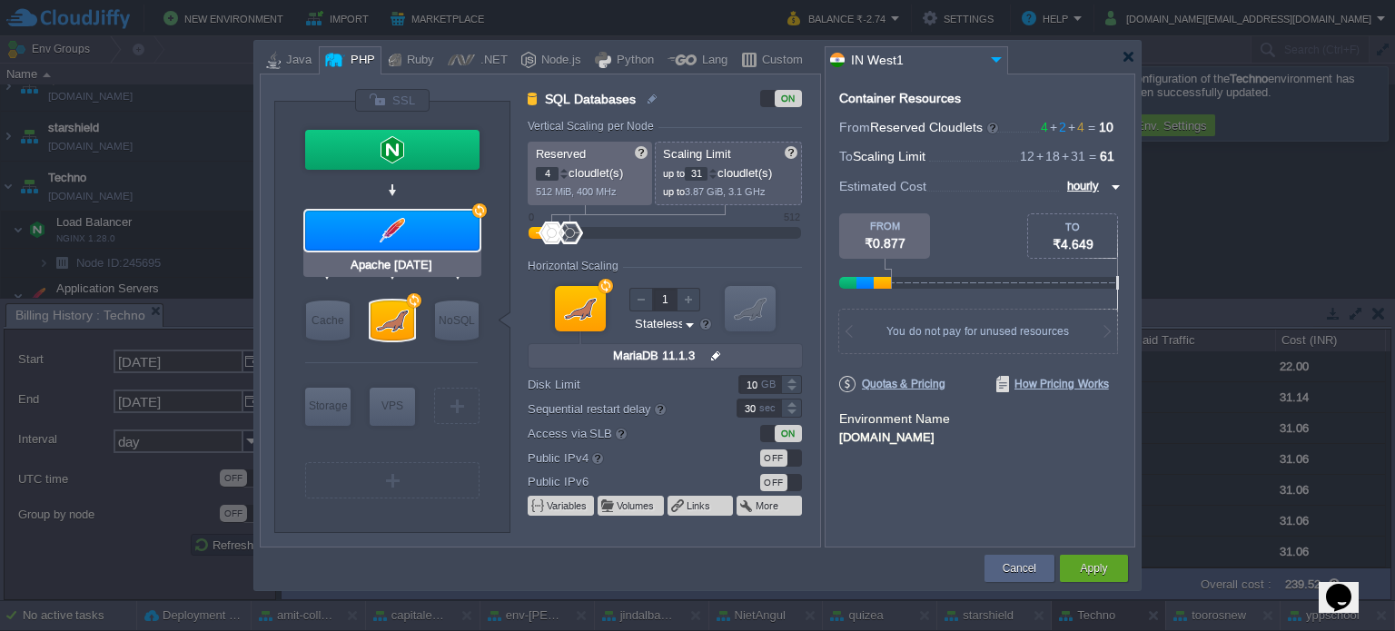
click at [431, 219] on div at bounding box center [392, 231] width 174 height 40
type input "Application Servers"
type input "2"
type input "18"
type input "Apache [DATE]"
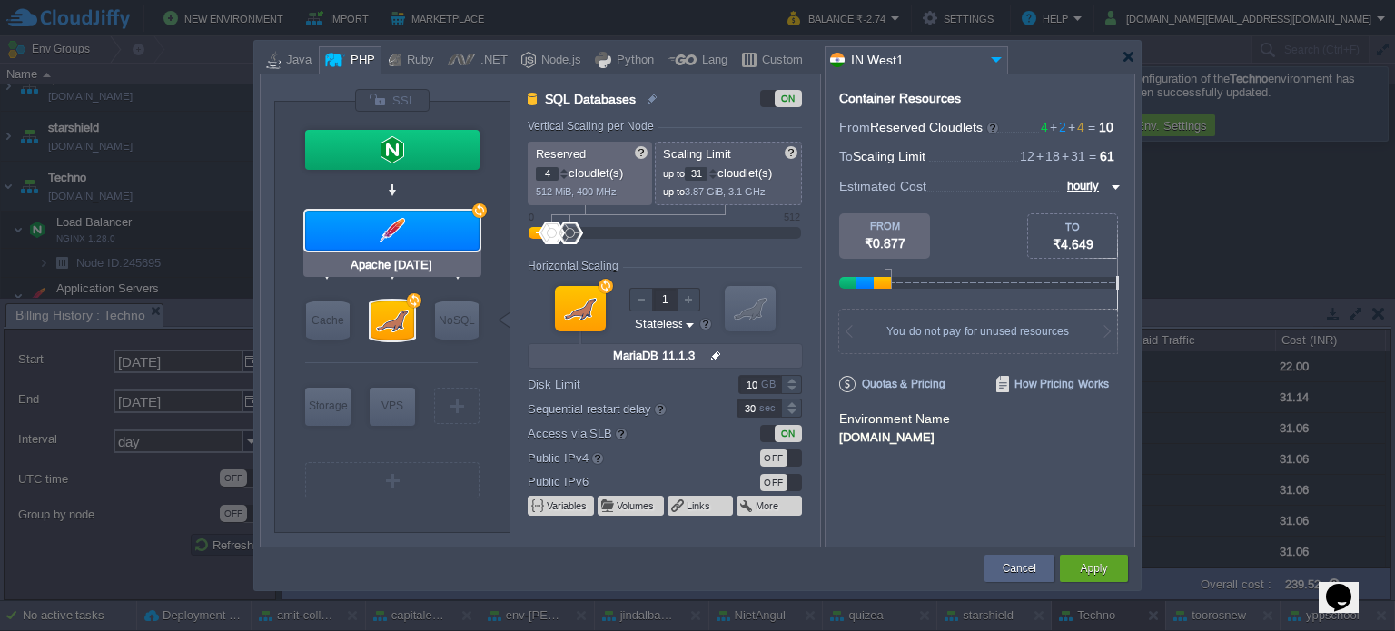
type input "null"
type input "PHP [DATE]"
type input "Stateful"
type input "12"
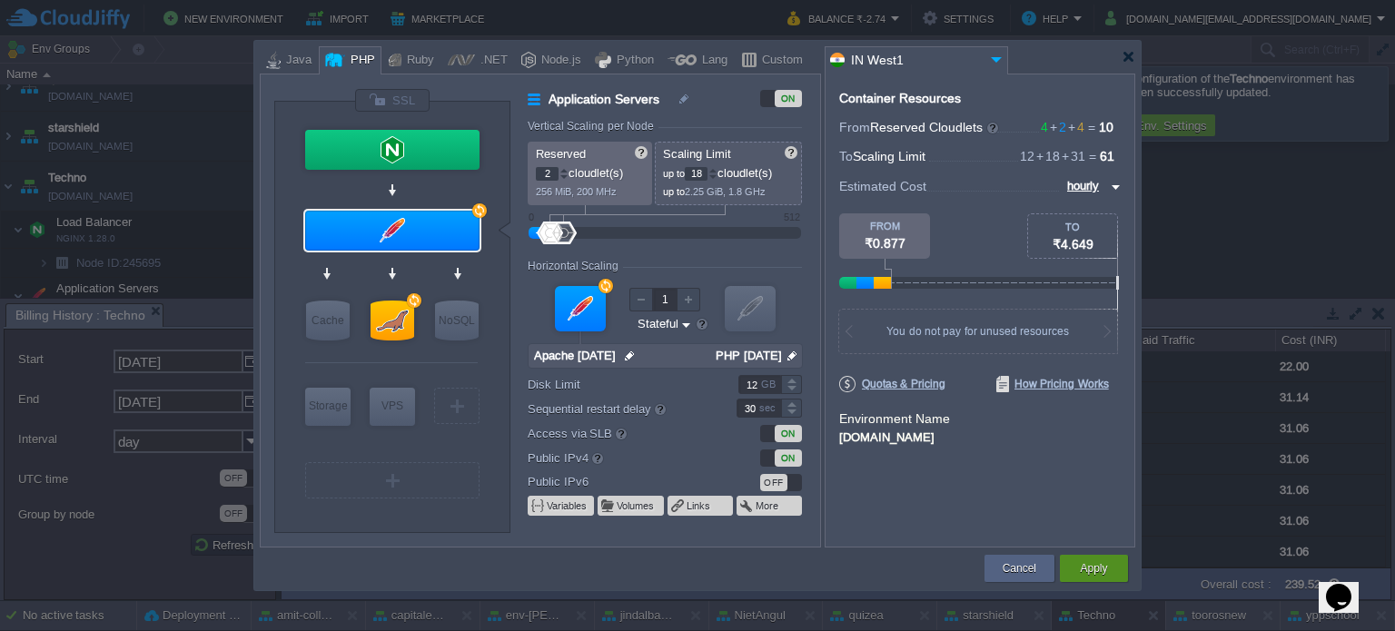
click at [1108, 559] on div "Apply" at bounding box center [1094, 568] width 41 height 27
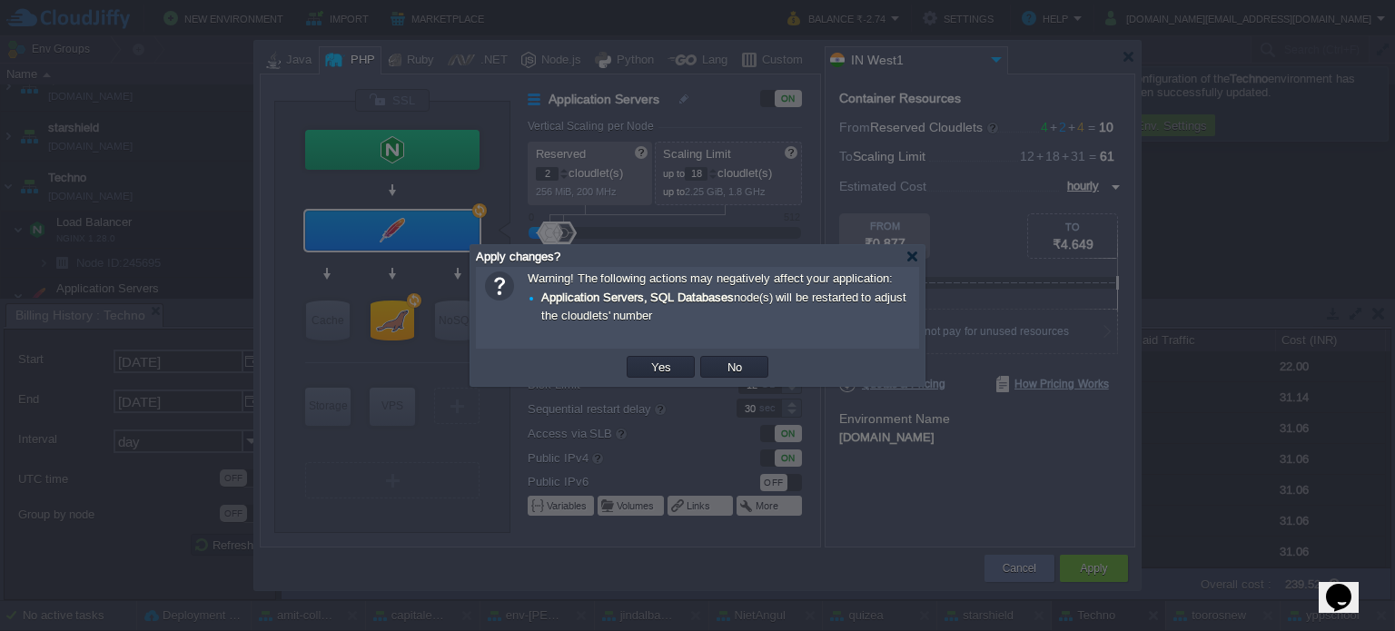
click at [625, 362] on td "Yes" at bounding box center [661, 366] width 74 height 27
click at [646, 361] on button "Yes" at bounding box center [661, 367] width 31 height 16
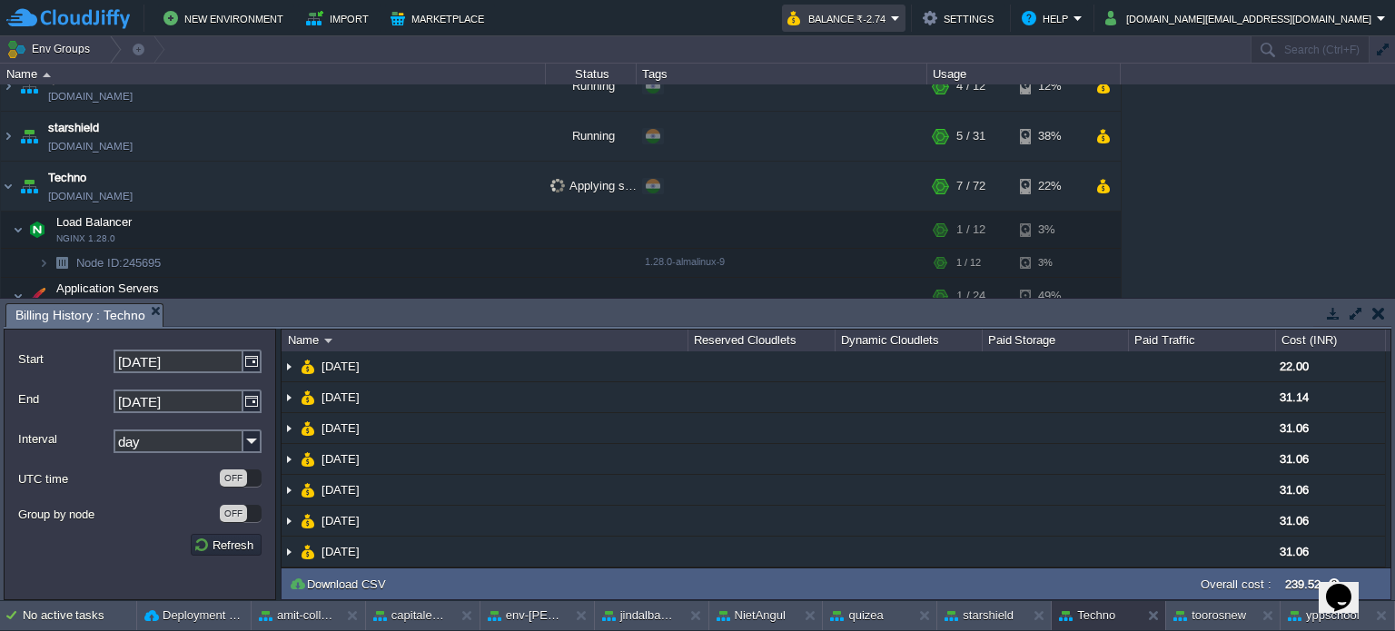
click at [900, 22] on em "Balance ₹-2.74" at bounding box center [844, 18] width 113 height 22
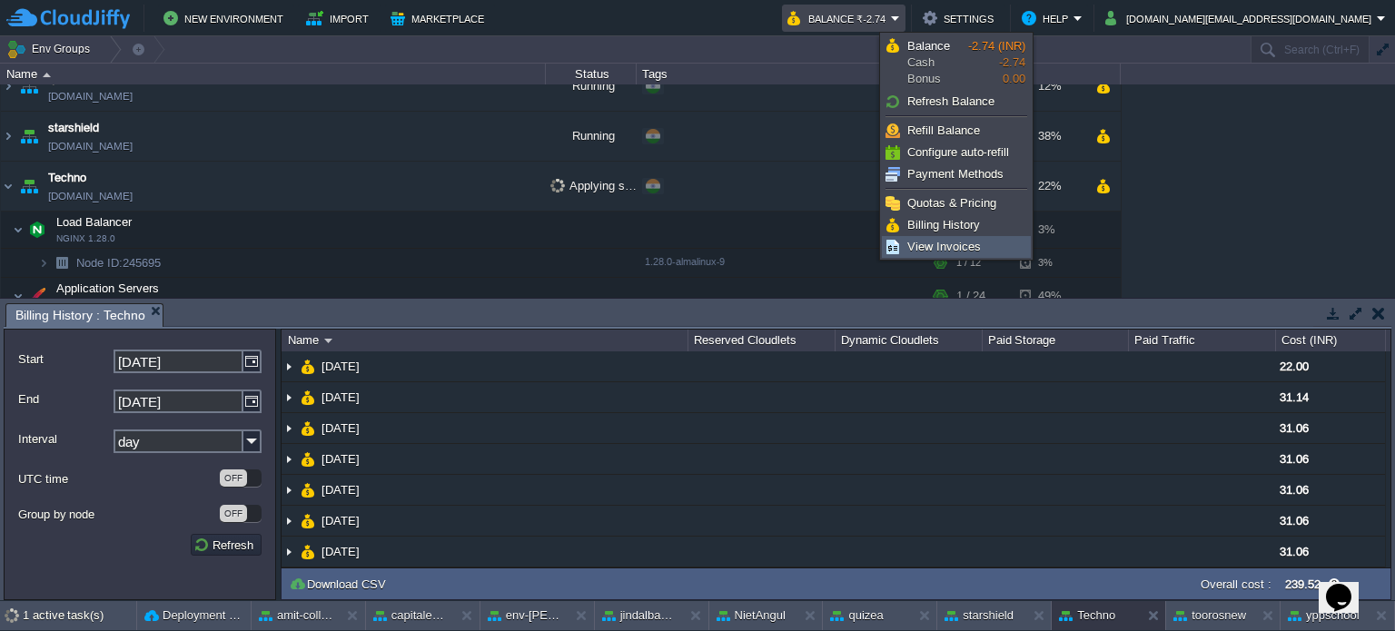
click at [941, 246] on span "View Invoices" at bounding box center [945, 247] width 74 height 14
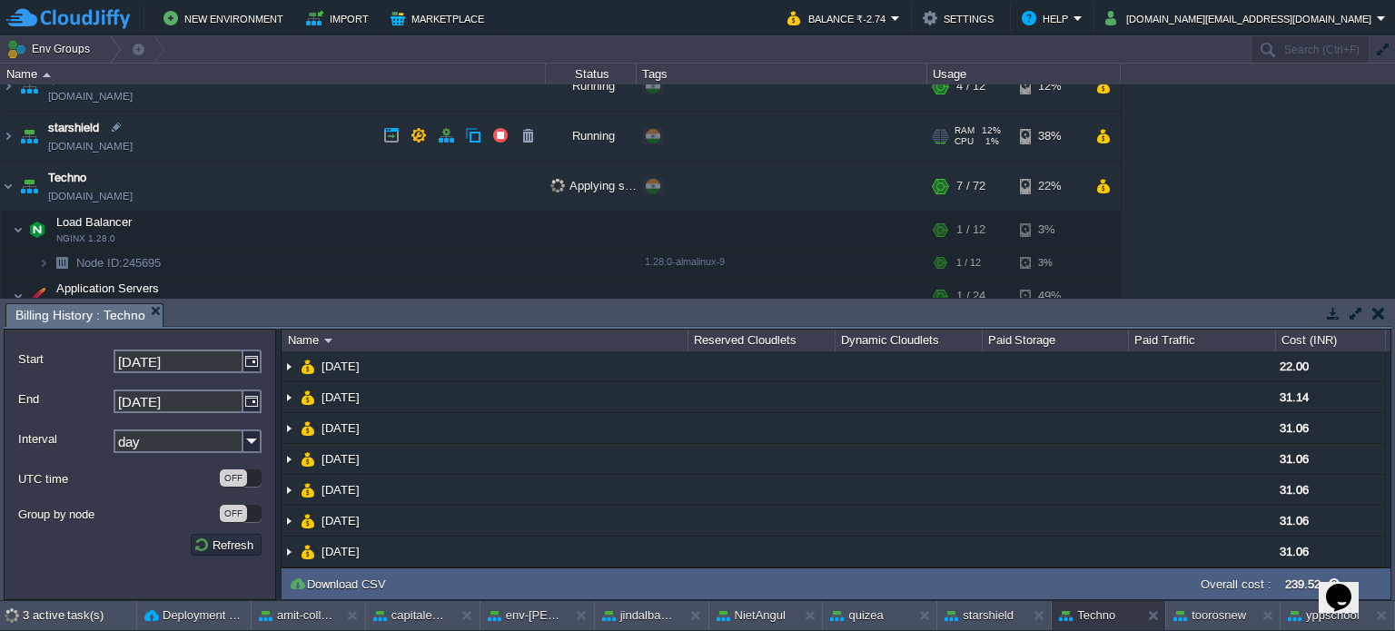
scroll to position [0, 0]
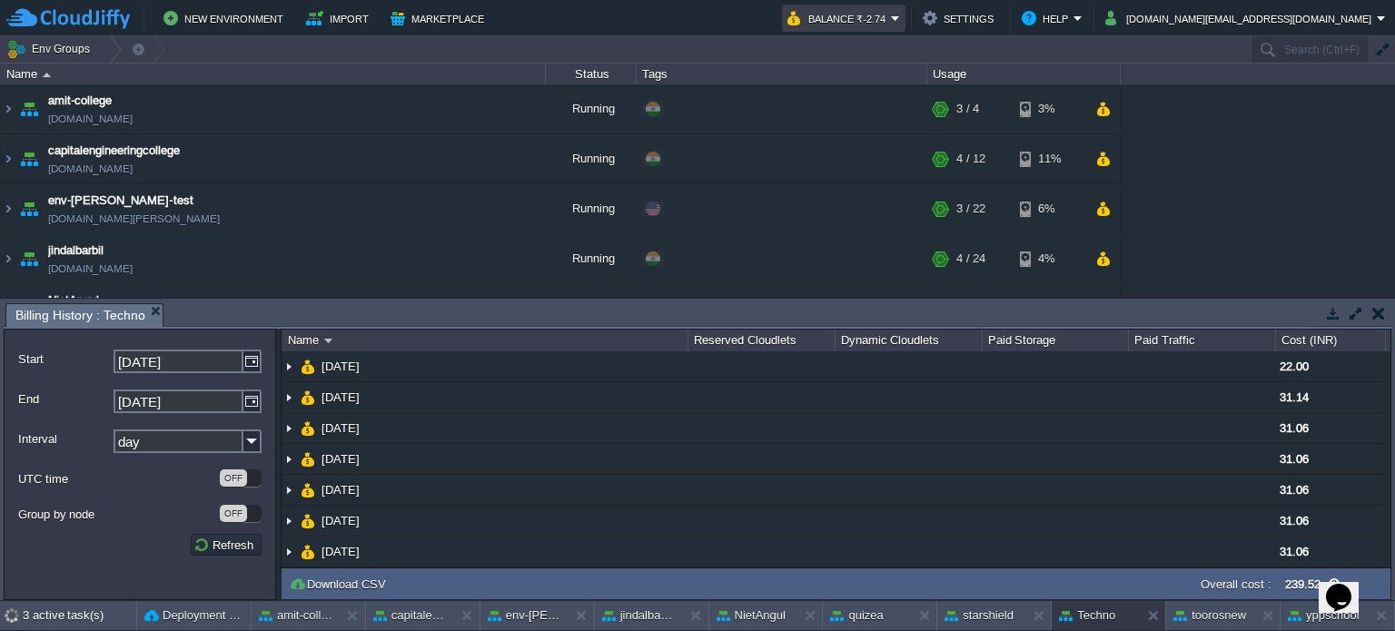
click at [891, 18] on button "Balance ₹-2.74" at bounding box center [840, 18] width 104 height 22
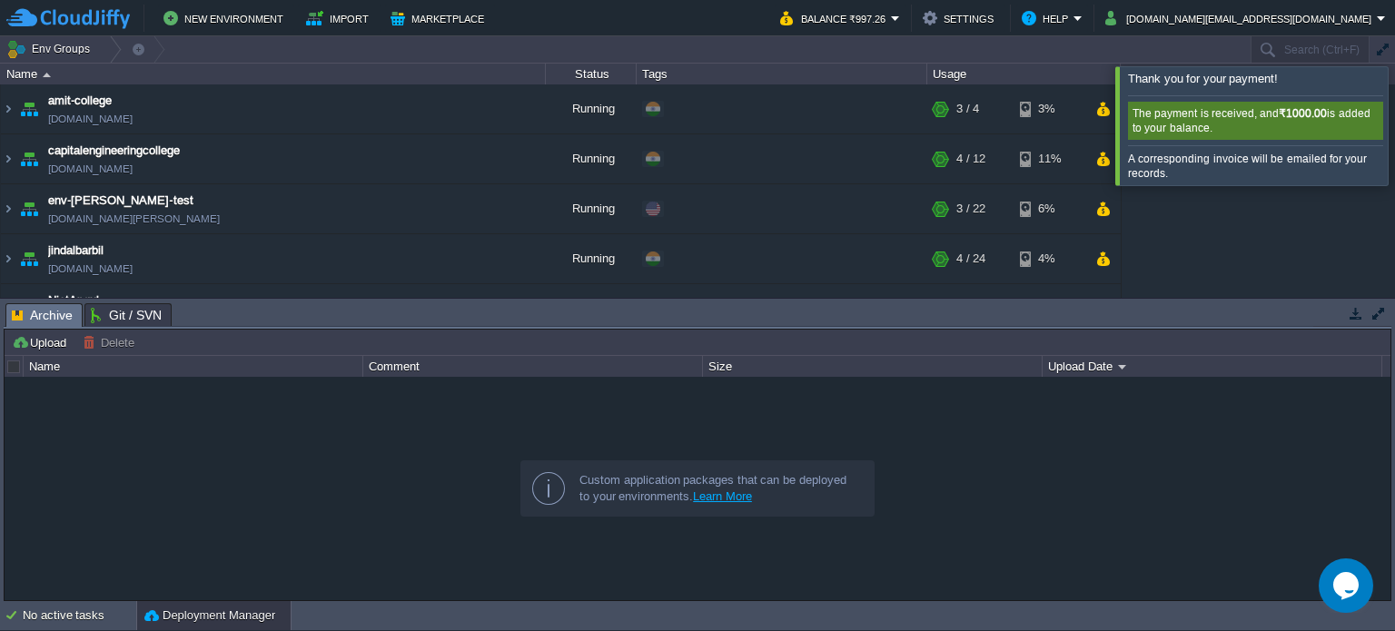
click at [1394, 125] on div at bounding box center [1417, 125] width 0 height 118
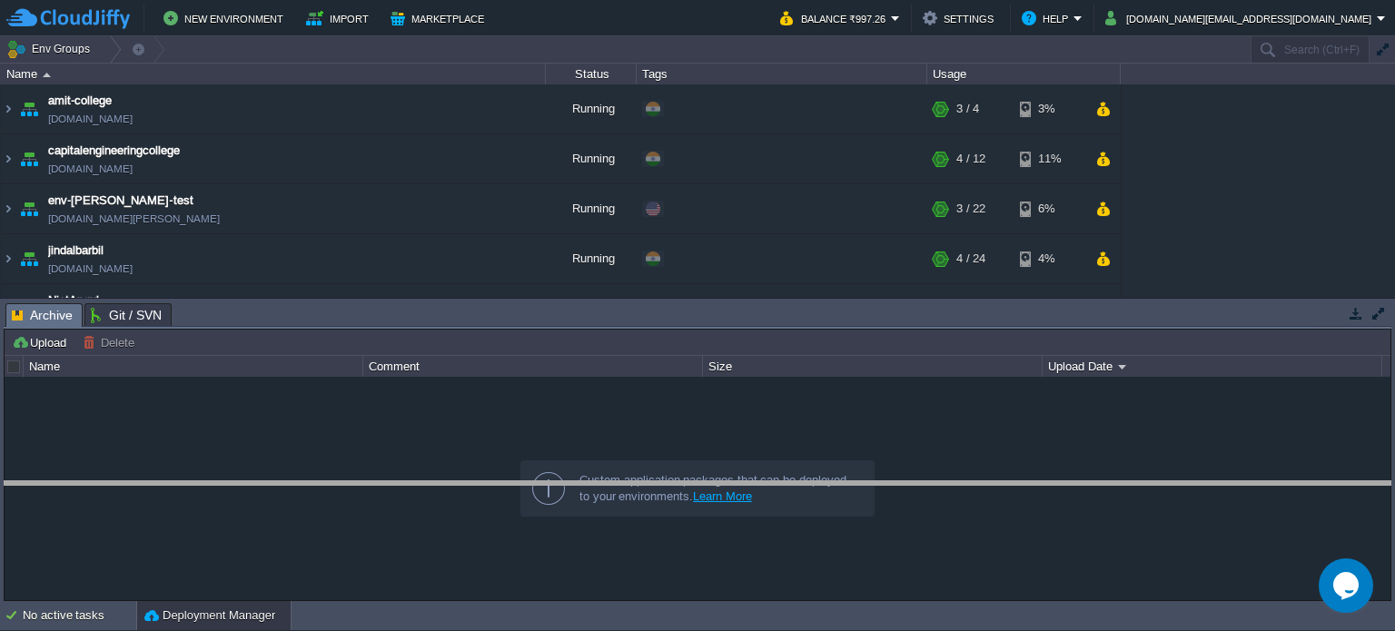
drag, startPoint x: 1254, startPoint y: 327, endPoint x: 1217, endPoint y: 507, distance: 183.5
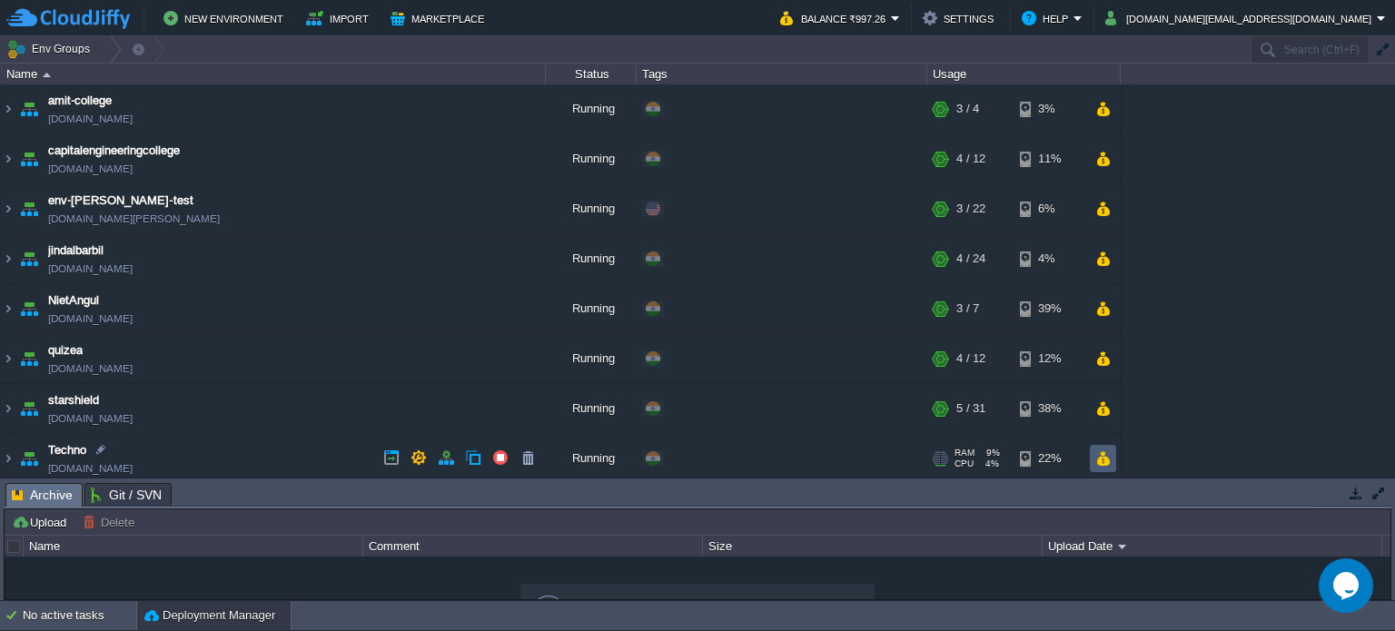
scroll to position [104, 0]
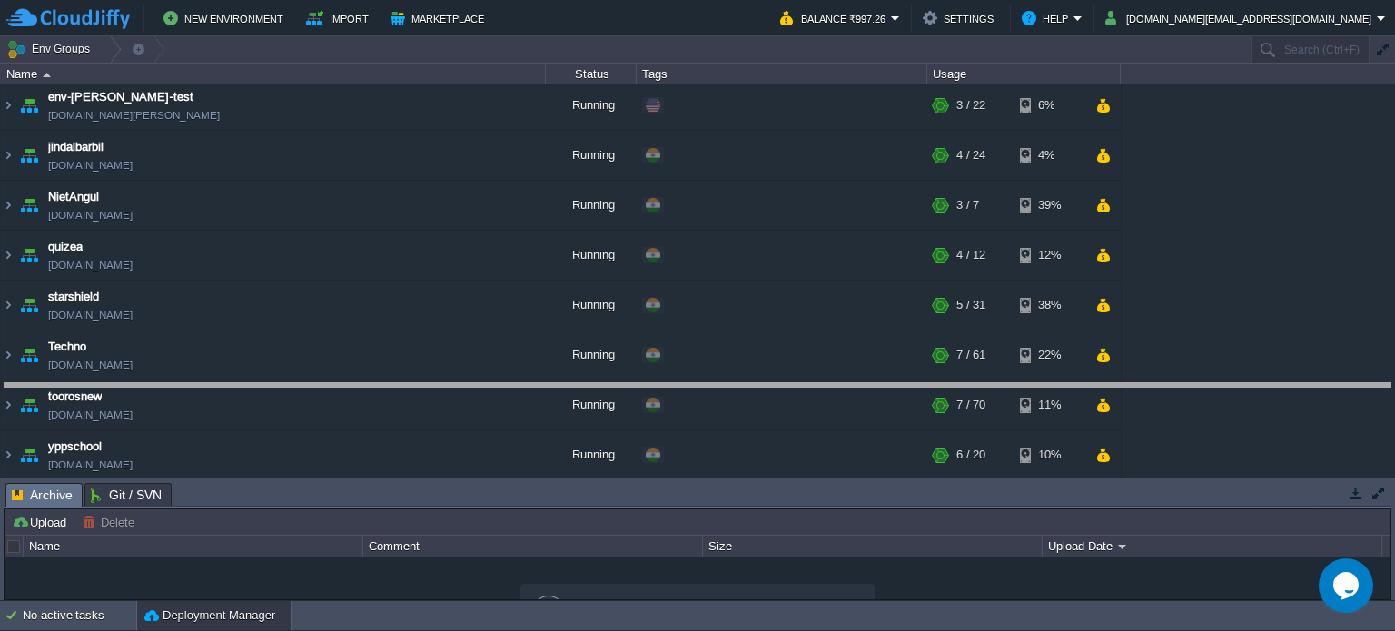
drag, startPoint x: 905, startPoint y: 504, endPoint x: 930, endPoint y: 376, distance: 130.6
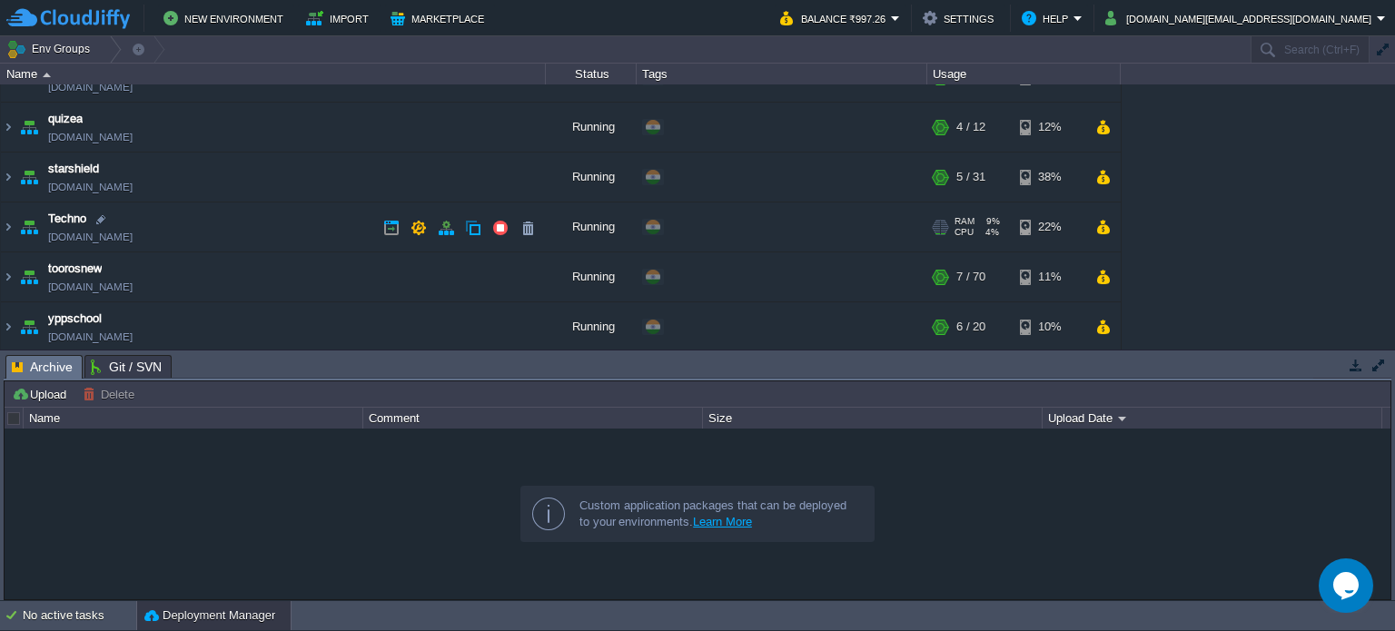
scroll to position [233, 0]
click at [1108, 329] on button "button" at bounding box center [1103, 326] width 15 height 16
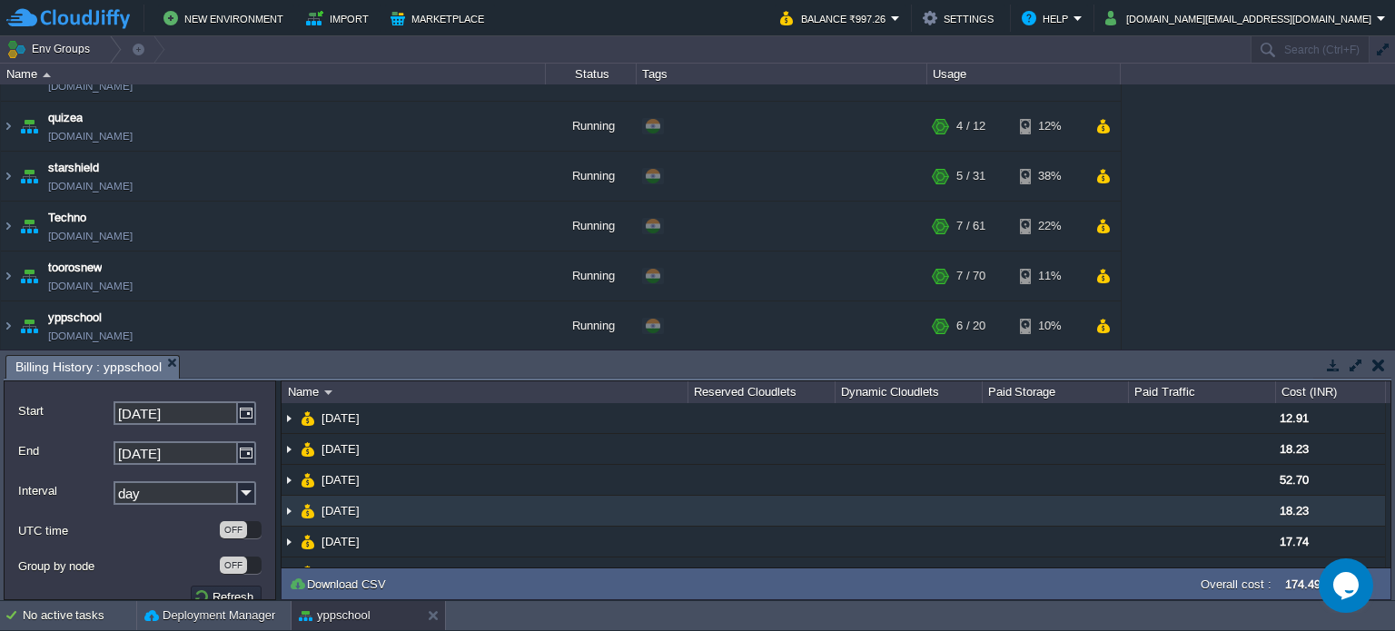
scroll to position [0, 0]
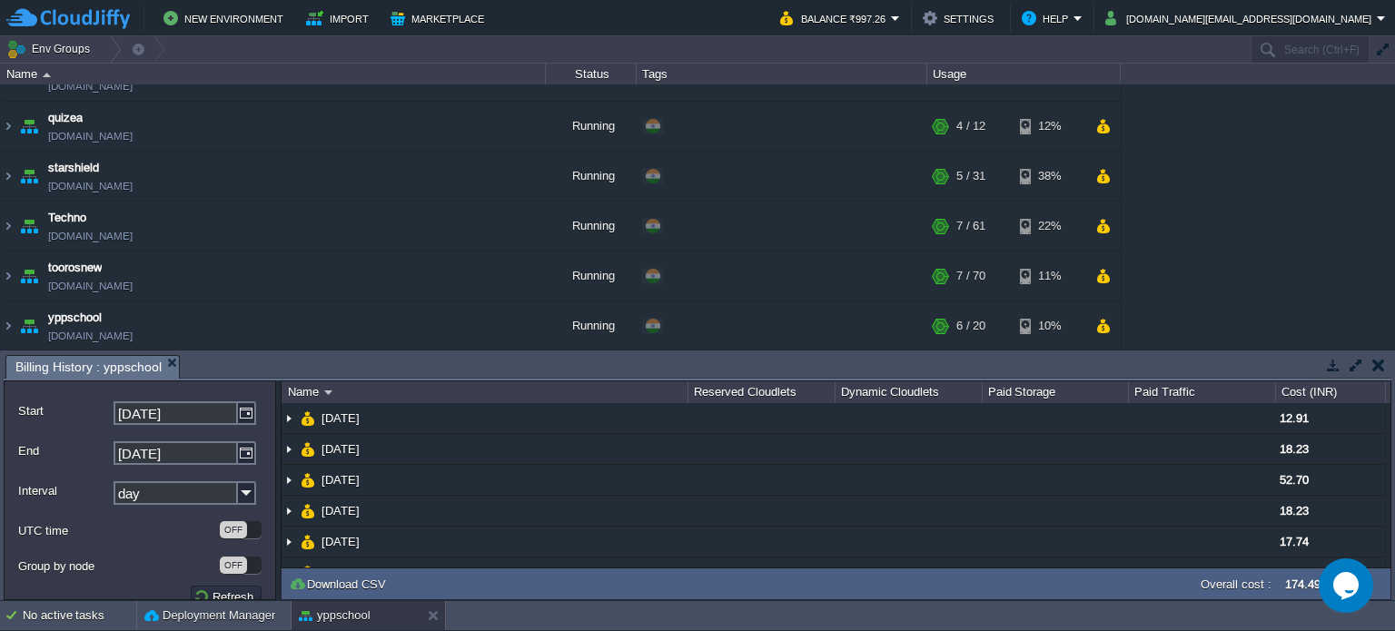
click at [1374, 366] on button "button" at bounding box center [1379, 365] width 13 height 16
